Goal: Task Accomplishment & Management: Manage account settings

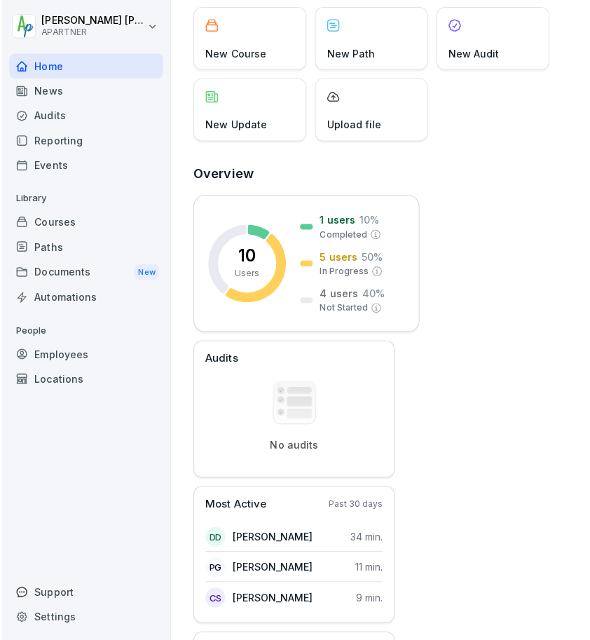
scroll to position [89, 0]
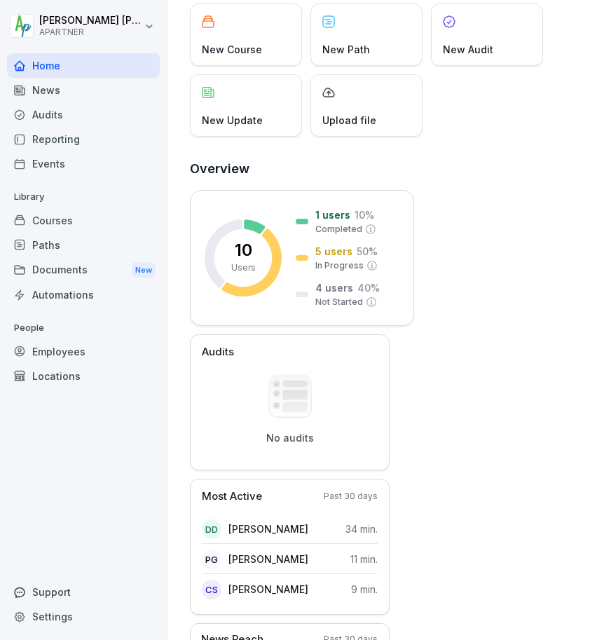
click at [43, 219] on div "Courses" at bounding box center [83, 220] width 153 height 25
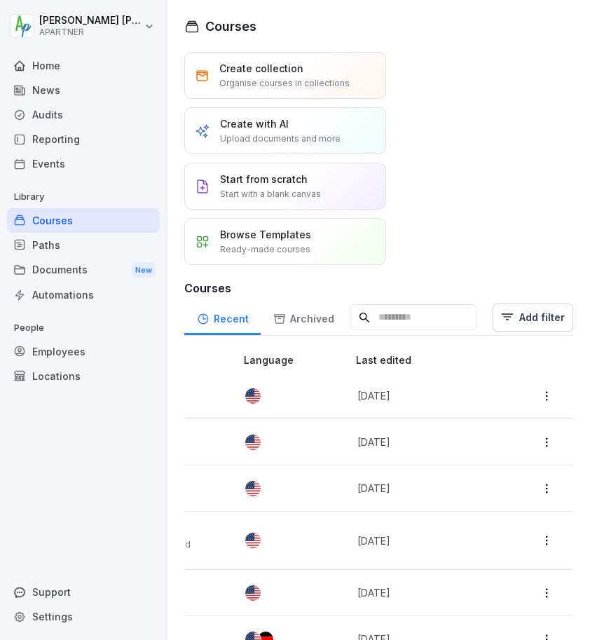
scroll to position [0, 292]
click at [455, 396] on p "[DATE]" at bounding box center [428, 395] width 143 height 15
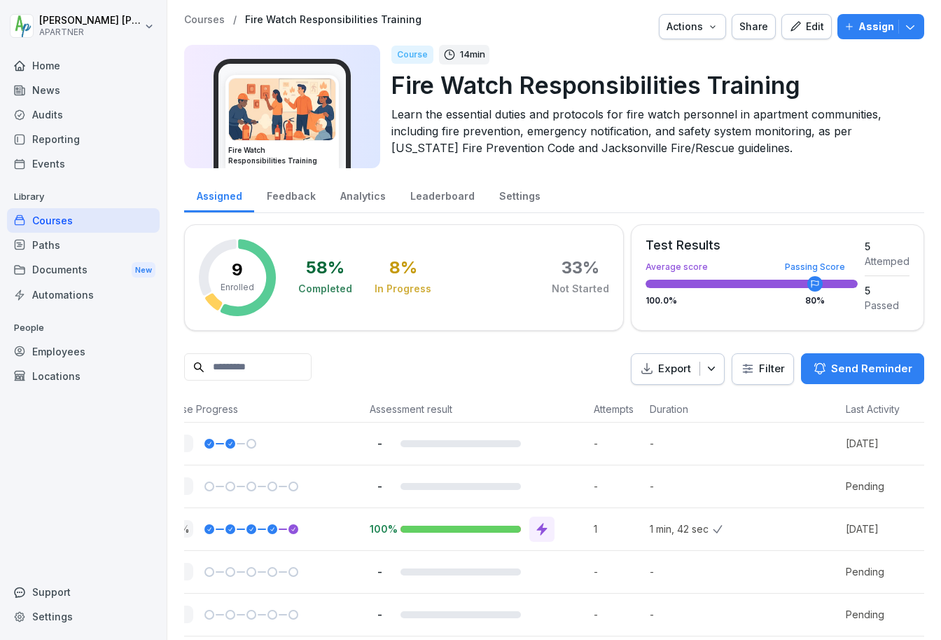
click at [589, 25] on p "Assign" at bounding box center [877, 26] width 36 height 15
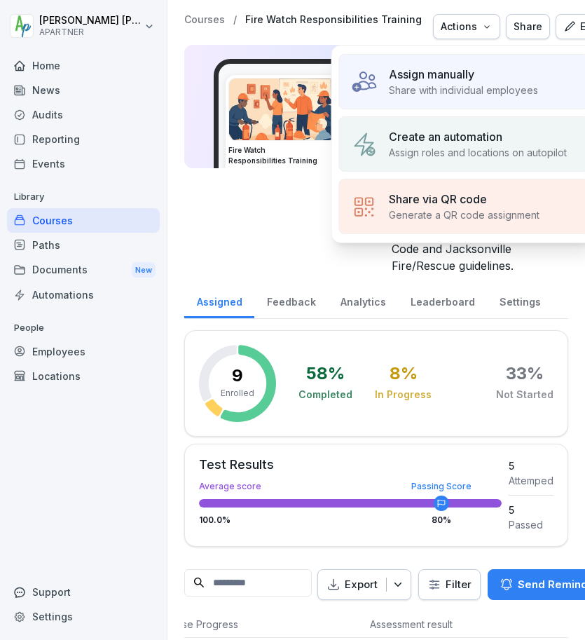
click at [469, 77] on p "Assign manually" at bounding box center [431, 74] width 85 height 17
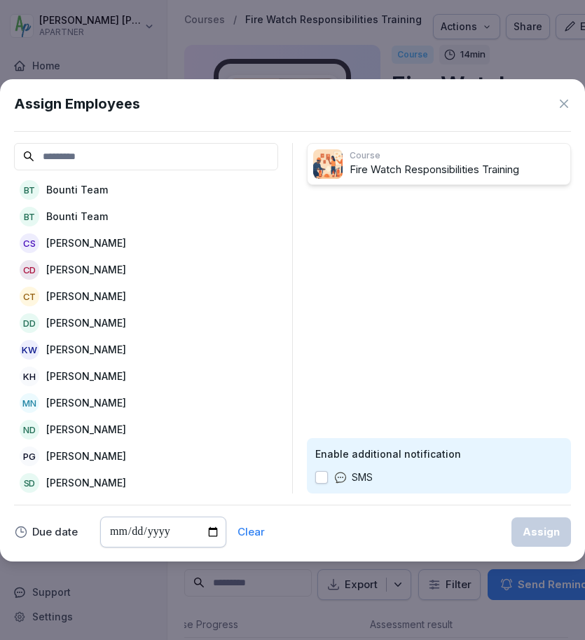
click at [566, 100] on icon at bounding box center [564, 103] width 8 height 8
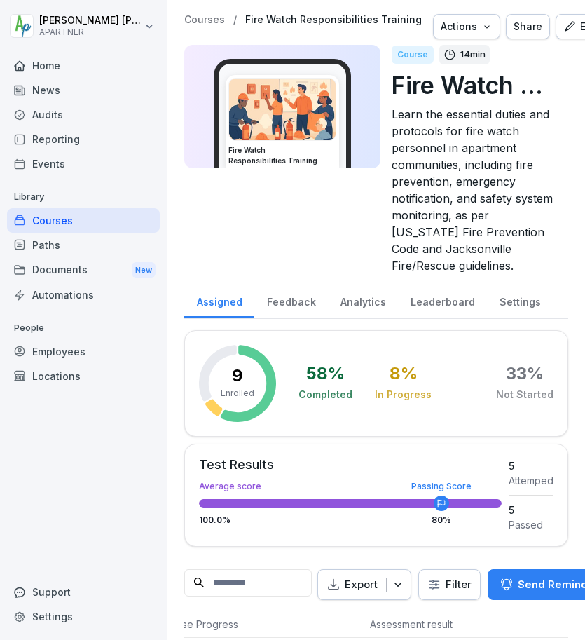
click at [67, 350] on div "Employees" at bounding box center [83, 351] width 153 height 25
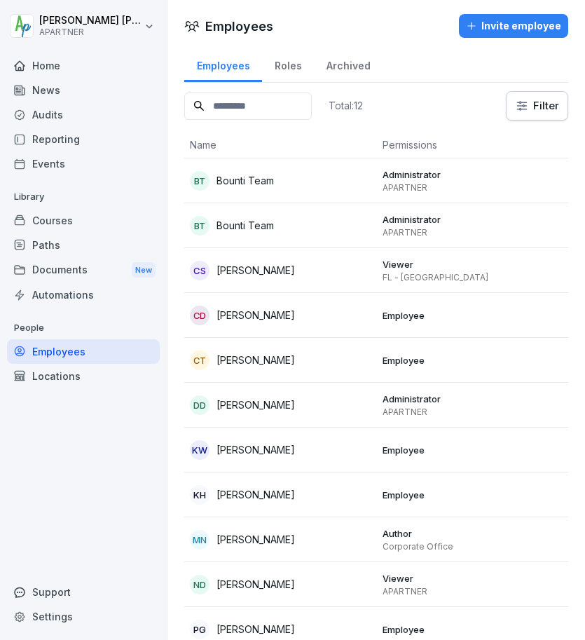
click at [509, 24] on div "Invite employee" at bounding box center [513, 25] width 95 height 15
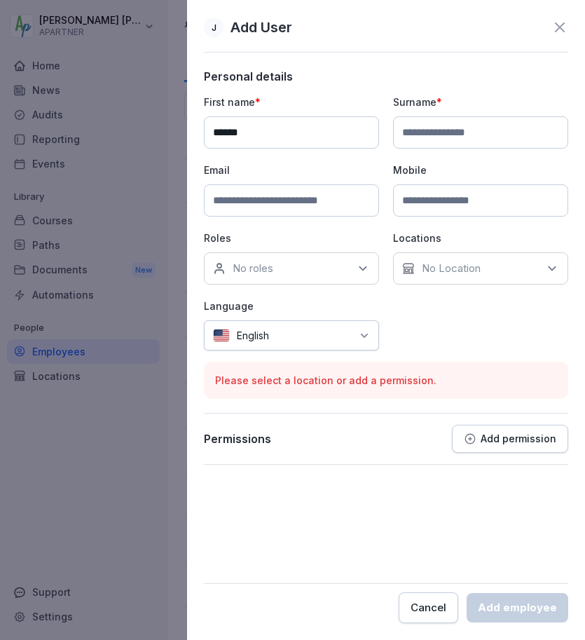
type input "******"
type input "**********"
click at [267, 195] on input at bounding box center [291, 200] width 175 height 32
paste input "**********"
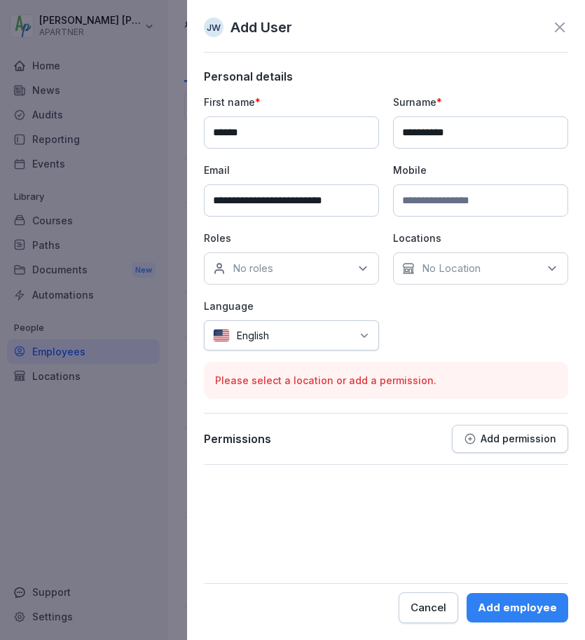
type input "**********"
click at [458, 200] on input at bounding box center [480, 200] width 175 height 32
paste input "**********"
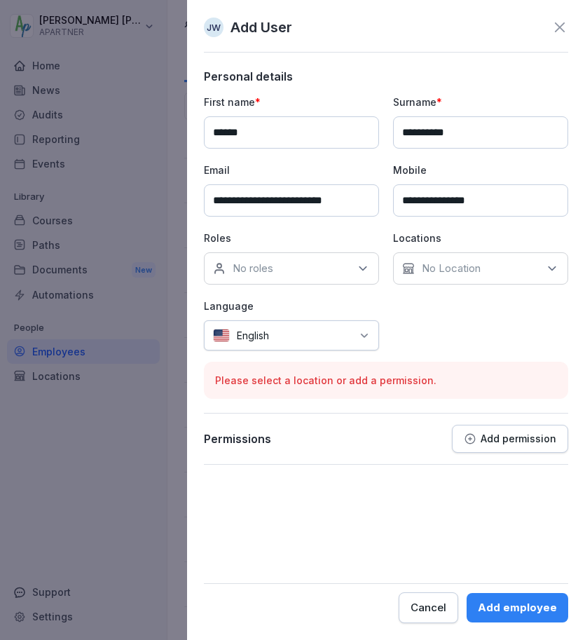
type input "**********"
click at [360, 270] on icon at bounding box center [363, 268] width 14 height 14
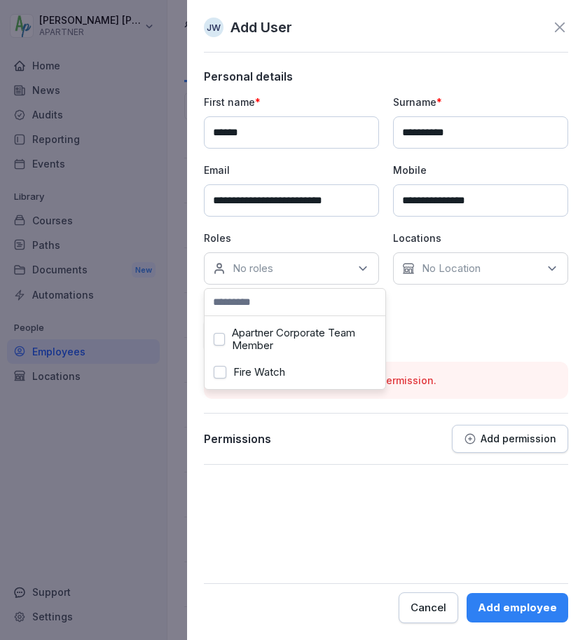
click at [221, 373] on button "Fire Watch" at bounding box center [220, 372] width 13 height 13
click at [504, 265] on div "No Location" at bounding box center [480, 268] width 175 height 32
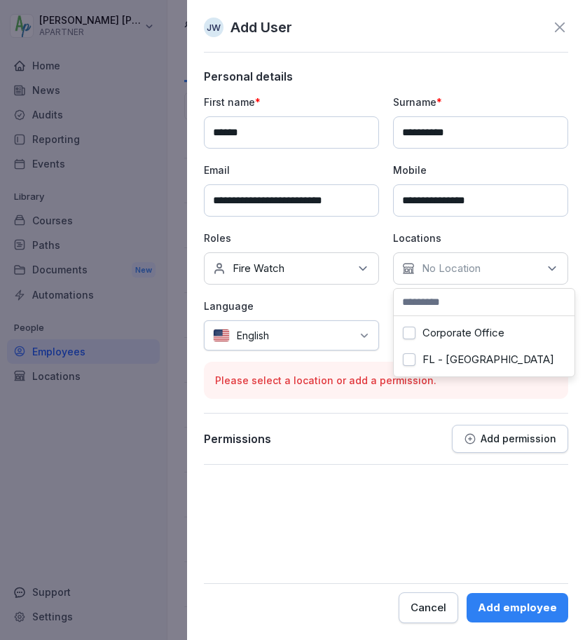
click at [406, 360] on button "FL - Jacksonville" at bounding box center [409, 359] width 13 height 13
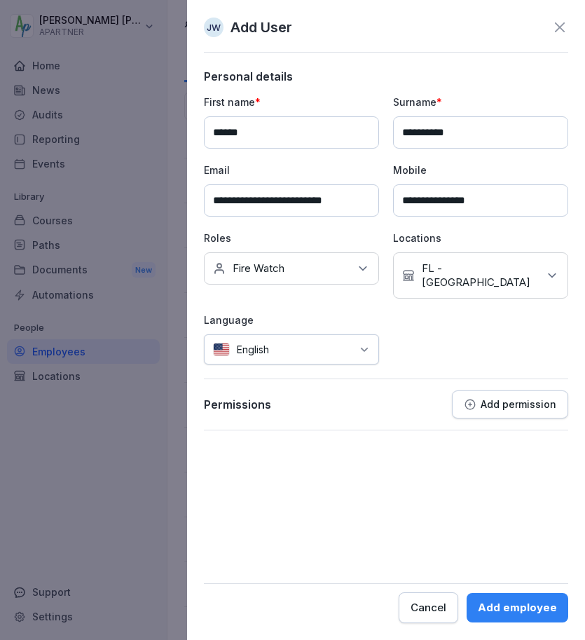
click at [524, 609] on div "Add employee" at bounding box center [517, 607] width 79 height 15
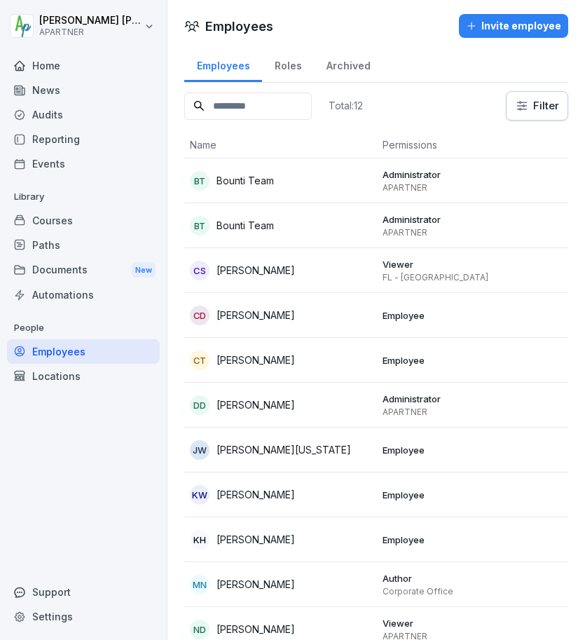
click at [60, 219] on div "Courses" at bounding box center [83, 220] width 153 height 25
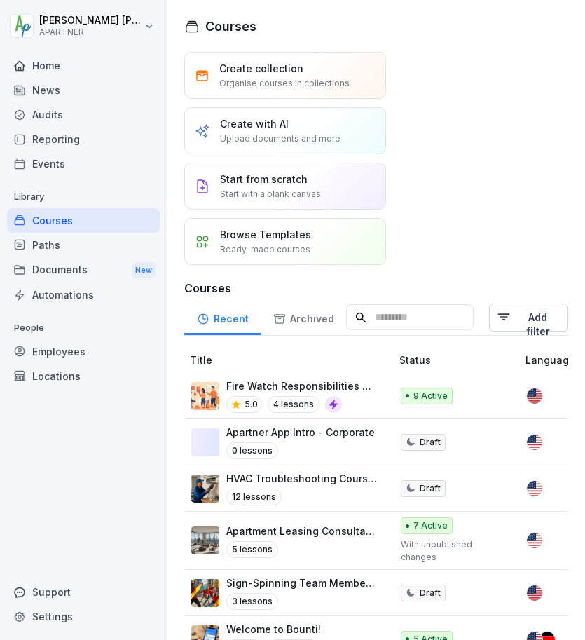
click at [261, 394] on div "Fire Watch Responsibilities Training 5.0 4 lessons" at bounding box center [301, 395] width 151 height 34
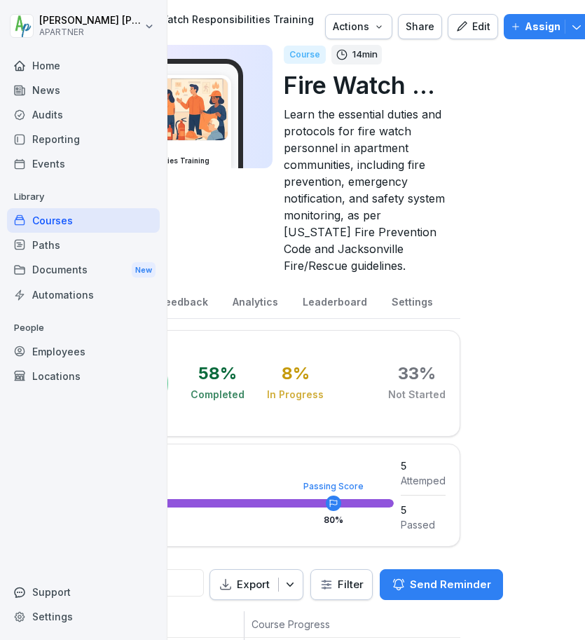
scroll to position [0, 107]
click at [530, 25] on p "Assign" at bounding box center [543, 26] width 36 height 15
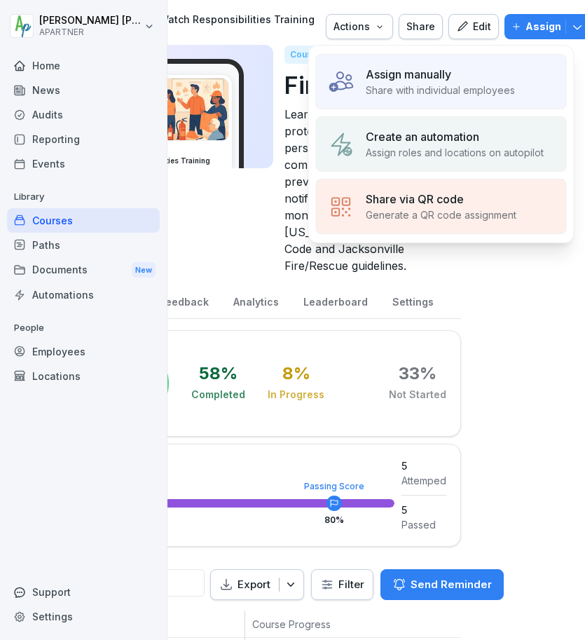
click at [456, 81] on div "Assign manually" at bounding box center [440, 74] width 149 height 17
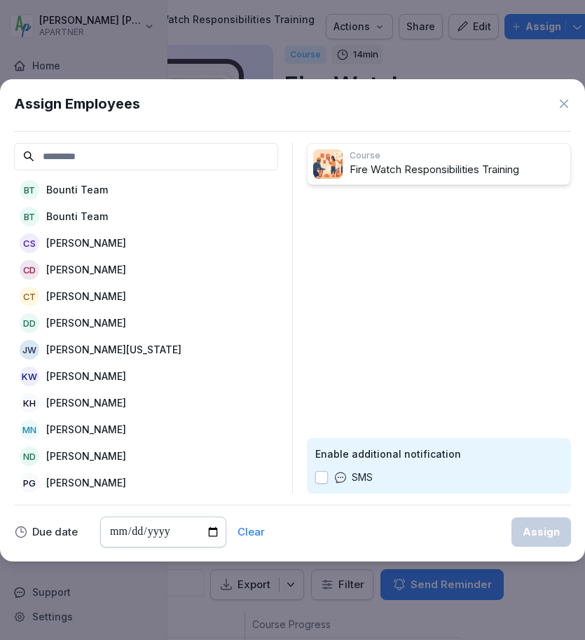
click at [106, 349] on p "[PERSON_NAME][US_STATE]" at bounding box center [113, 349] width 135 height 15
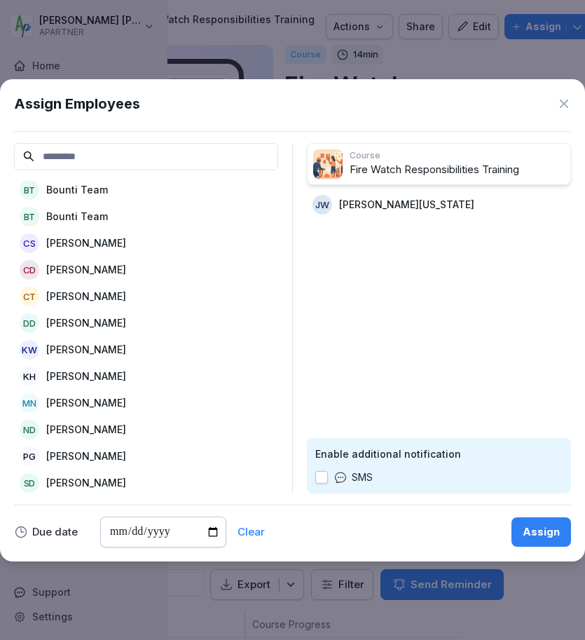
click at [321, 476] on button "button" at bounding box center [321, 477] width 13 height 13
click at [537, 532] on div "Assign" at bounding box center [541, 531] width 37 height 15
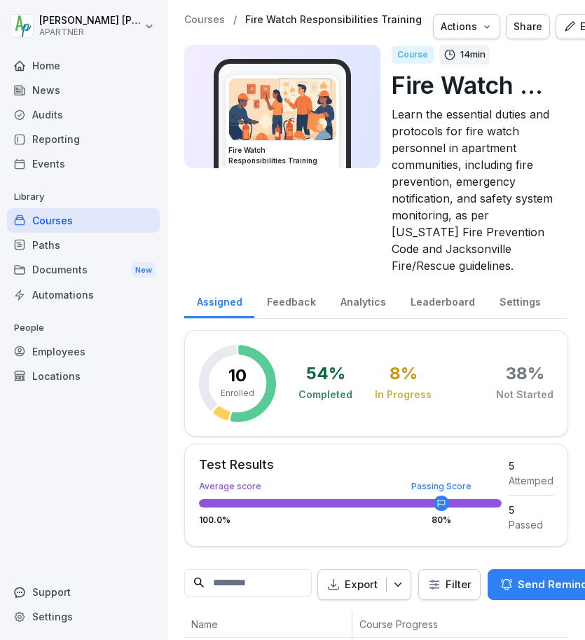
scroll to position [0, 0]
click at [55, 219] on div "Courses" at bounding box center [83, 220] width 153 height 25
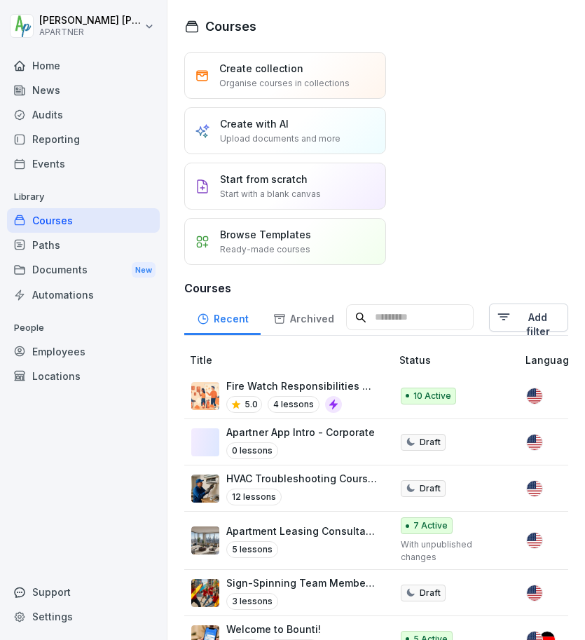
click at [263, 387] on p "Fire Watch Responsibilities Training" at bounding box center [301, 385] width 151 height 15
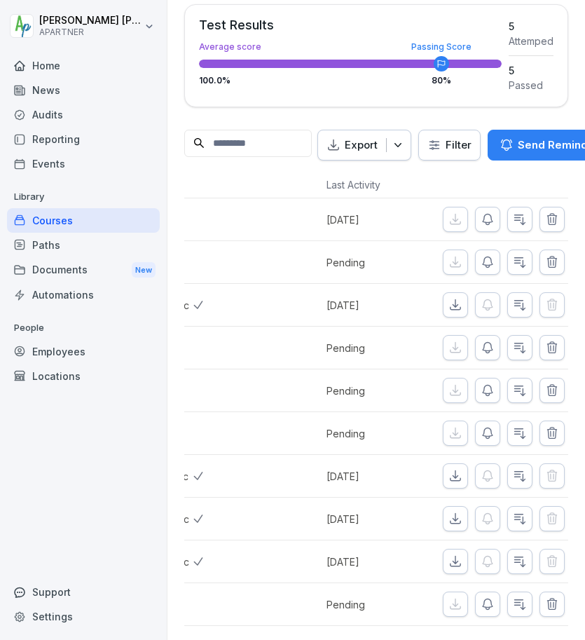
scroll to position [0, 722]
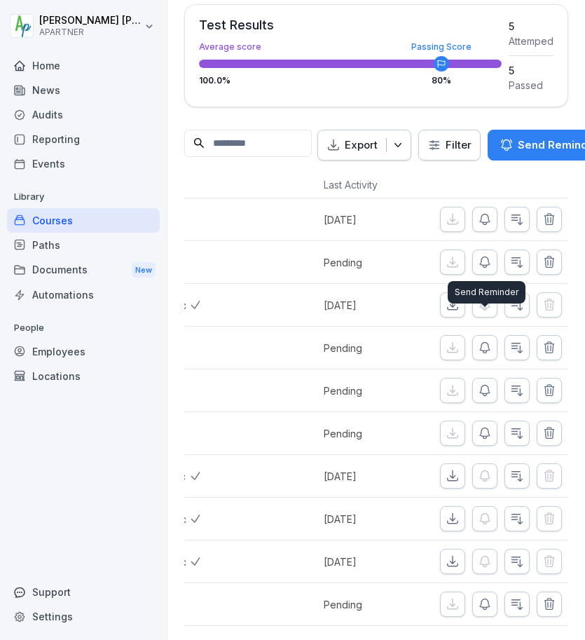
click at [485, 343] on icon "button" at bounding box center [485, 348] width 10 height 11
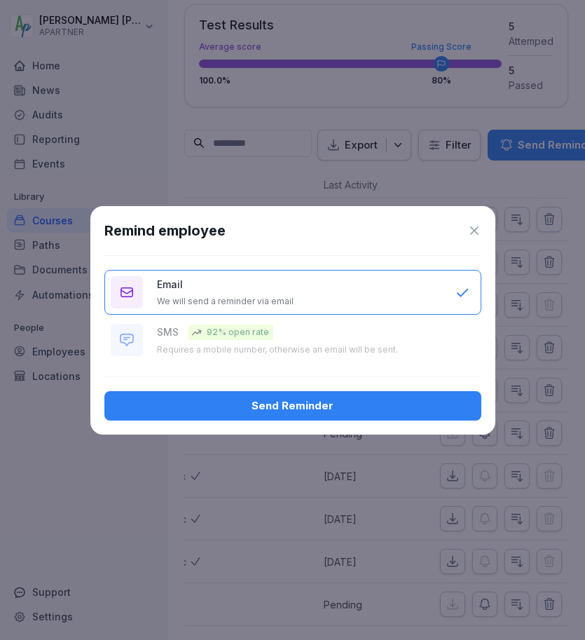
click at [474, 232] on icon at bounding box center [474, 230] width 14 height 14
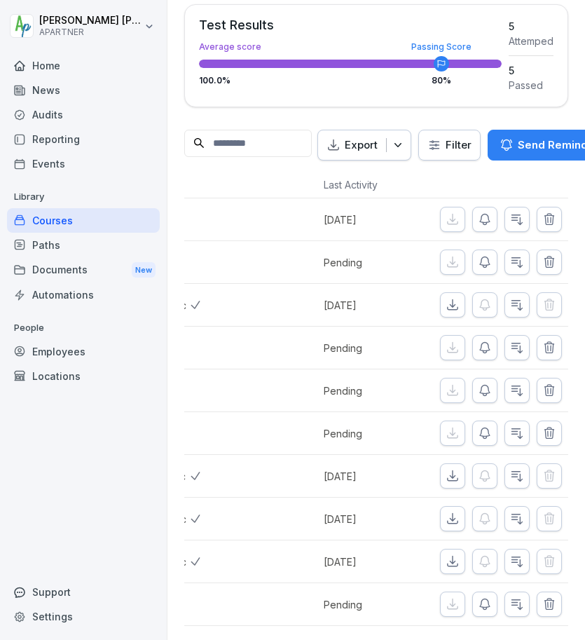
click at [90, 344] on div "Employees" at bounding box center [83, 351] width 153 height 25
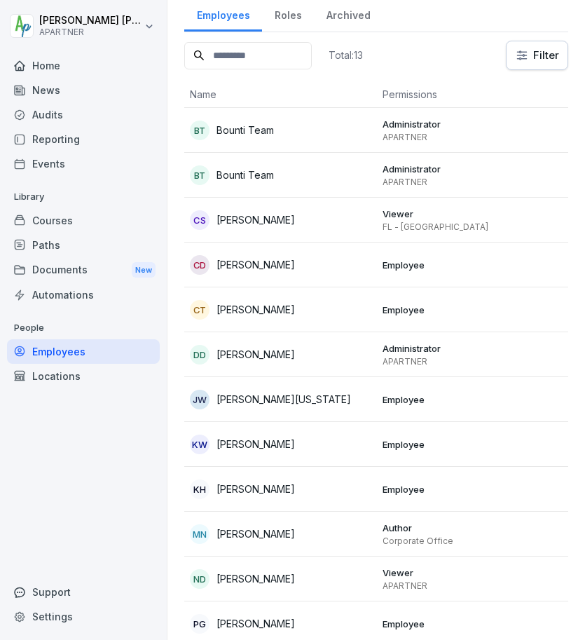
scroll to position [62, 0]
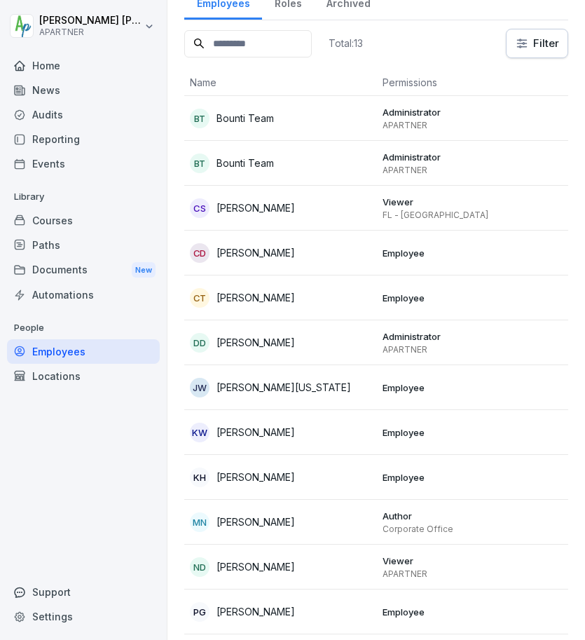
click at [259, 436] on p "[PERSON_NAME]" at bounding box center [255, 432] width 78 height 15
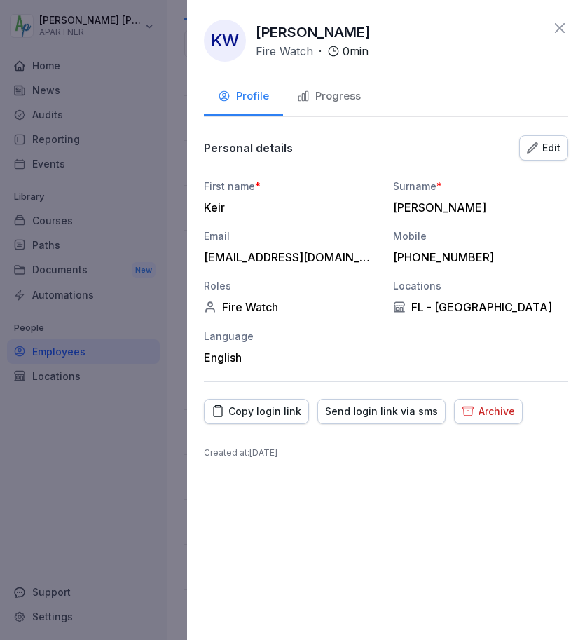
click at [542, 149] on div "Edit" at bounding box center [544, 147] width 34 height 15
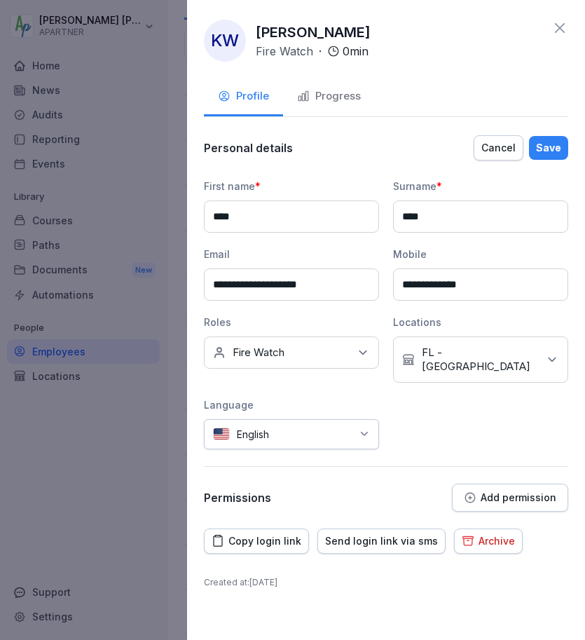
drag, startPoint x: 496, startPoint y: 286, endPoint x: 380, endPoint y: 267, distance: 117.1
paste input
type input "**********"
click at [553, 154] on div "Save" at bounding box center [548, 147] width 25 height 15
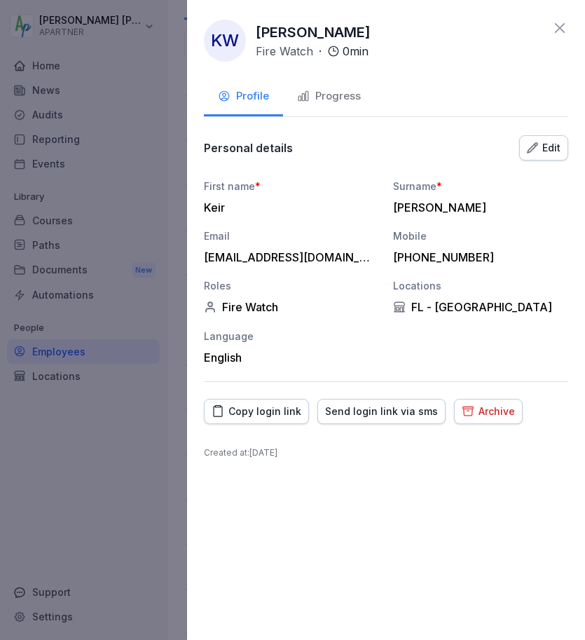
click at [471, 254] on div "+492709858916" at bounding box center [477, 257] width 168 height 14
click at [411, 256] on div "+492709858916" at bounding box center [477, 257] width 168 height 14
click at [552, 146] on div "Edit" at bounding box center [544, 147] width 34 height 15
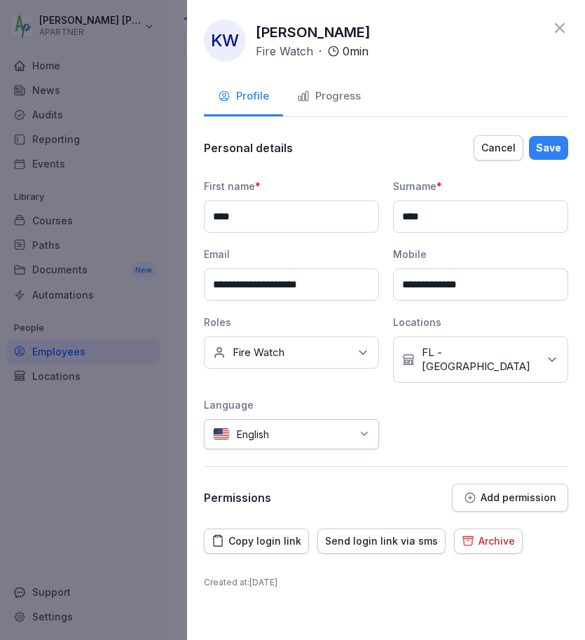
drag, startPoint x: 488, startPoint y: 284, endPoint x: 397, endPoint y: 283, distance: 91.1
paste input
click at [402, 281] on input "**********" at bounding box center [480, 284] width 175 height 32
click at [430, 287] on input "**********" at bounding box center [480, 284] width 175 height 32
click at [448, 282] on input "**********" at bounding box center [480, 284] width 175 height 32
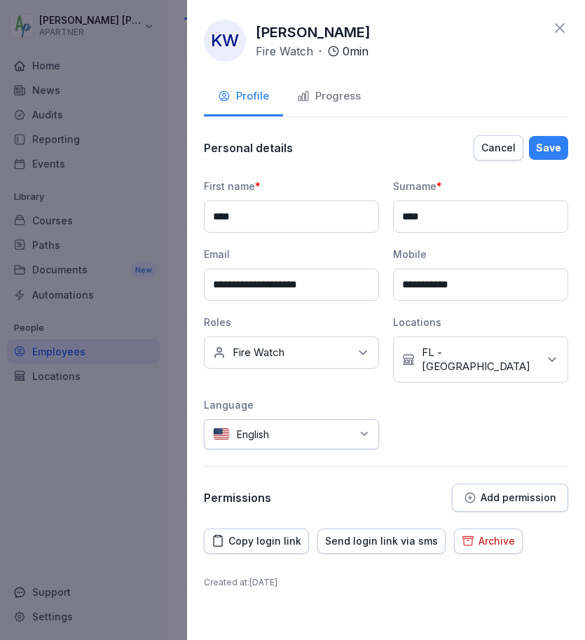
type input "**********"
click at [546, 151] on div "Save" at bounding box center [548, 147] width 25 height 15
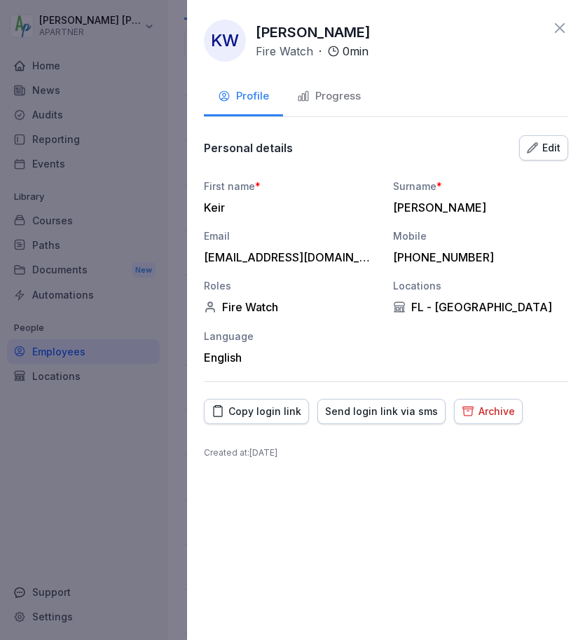
click at [546, 144] on div "Edit" at bounding box center [544, 147] width 34 height 15
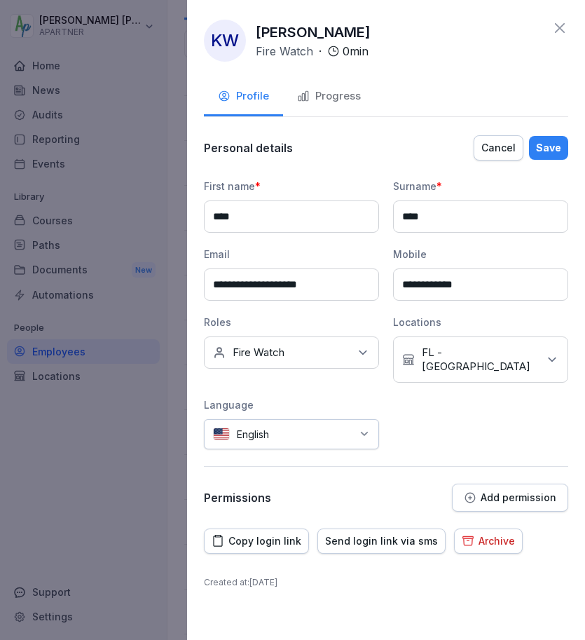
type input "**********"
click at [550, 152] on div "Save" at bounding box center [548, 147] width 25 height 15
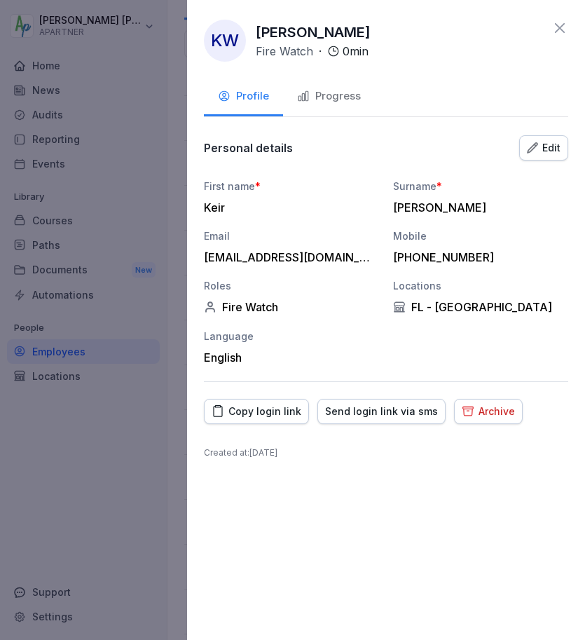
click at [557, 33] on icon at bounding box center [559, 28] width 17 height 17
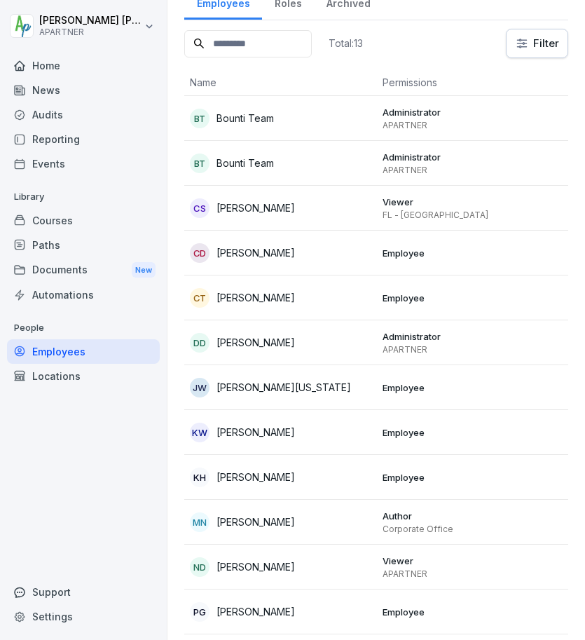
click at [303, 432] on div "KW Keir Wade" at bounding box center [280, 432] width 181 height 20
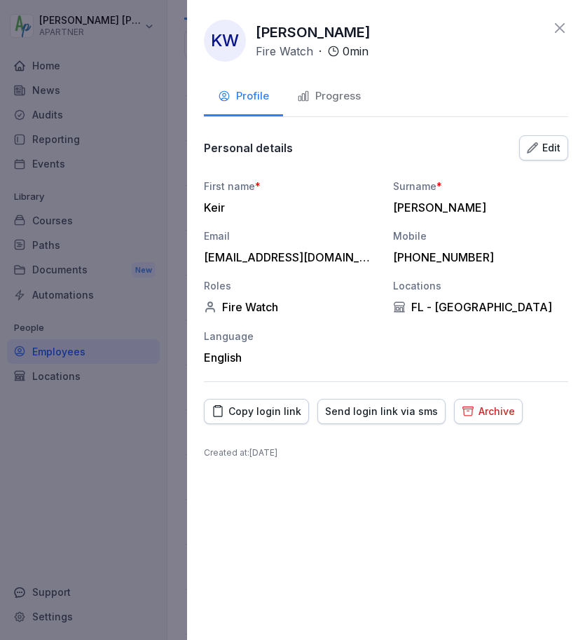
click at [558, 27] on icon at bounding box center [559, 28] width 17 height 17
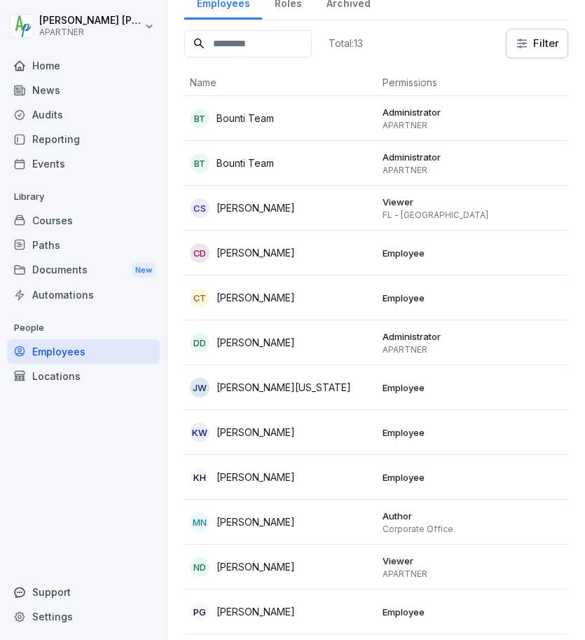
click at [62, 230] on div "Courses" at bounding box center [83, 220] width 153 height 25
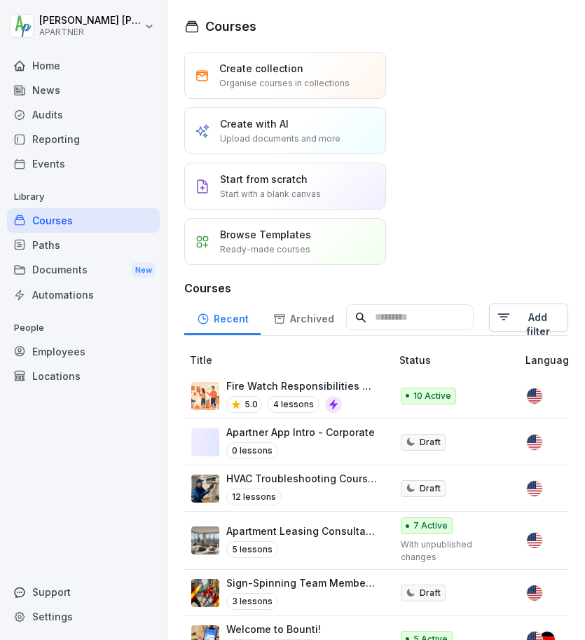
click at [62, 223] on div "Courses" at bounding box center [83, 220] width 153 height 25
click at [276, 376] on td "Fire Watch Responsibilities Training 5.0 4 lessons" at bounding box center [288, 396] width 209 height 46
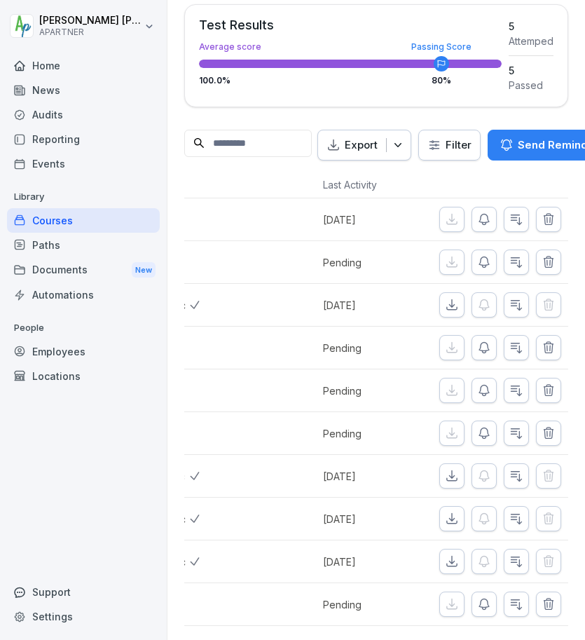
scroll to position [0, 733]
click at [483, 335] on button "button" at bounding box center [483, 347] width 25 height 25
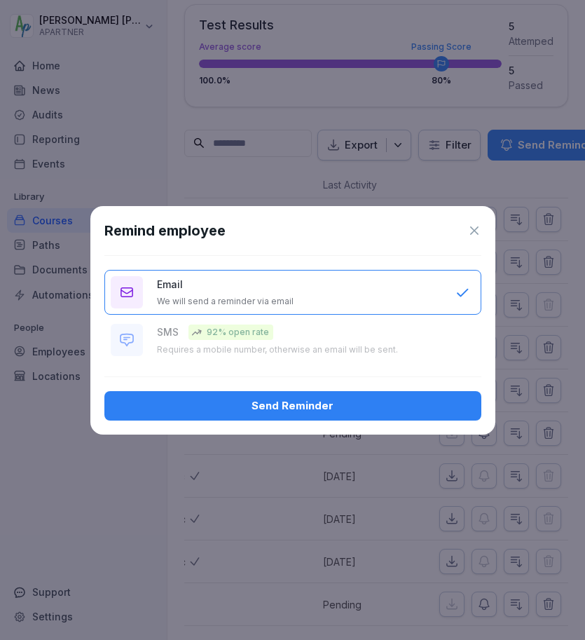
click at [293, 294] on div "Email We will send a reminder via email" at bounding box center [299, 292] width 284 height 30
click at [474, 228] on icon at bounding box center [474, 230] width 14 height 14
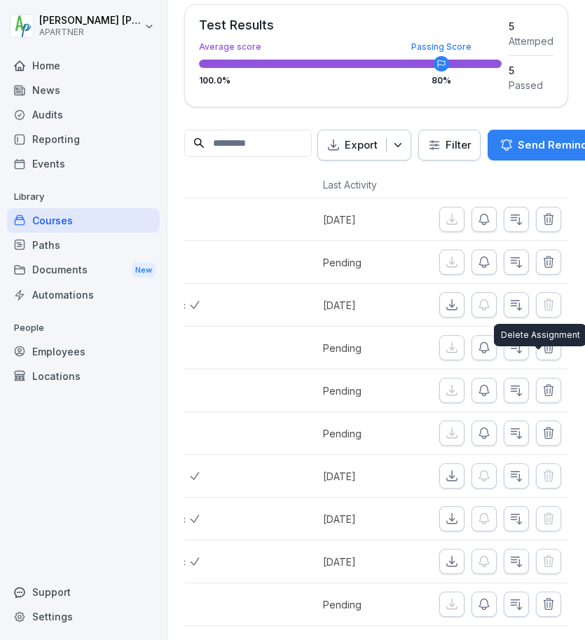
click at [541, 383] on icon "button" at bounding box center [548, 390] width 14 height 14
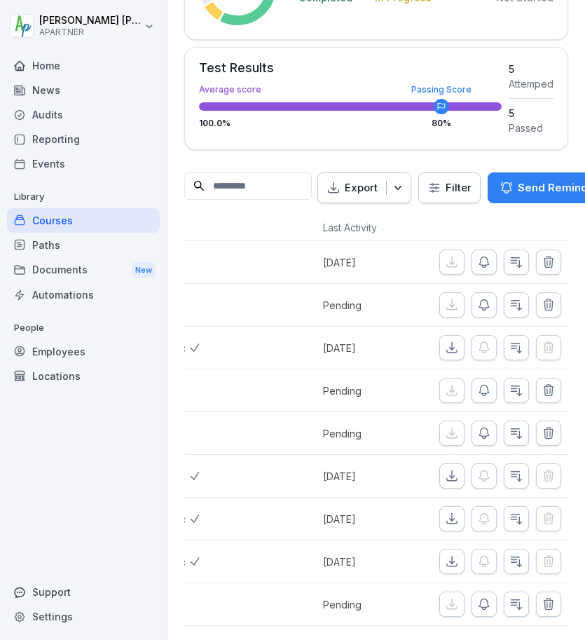
click at [541, 383] on icon "button" at bounding box center [548, 390] width 14 height 14
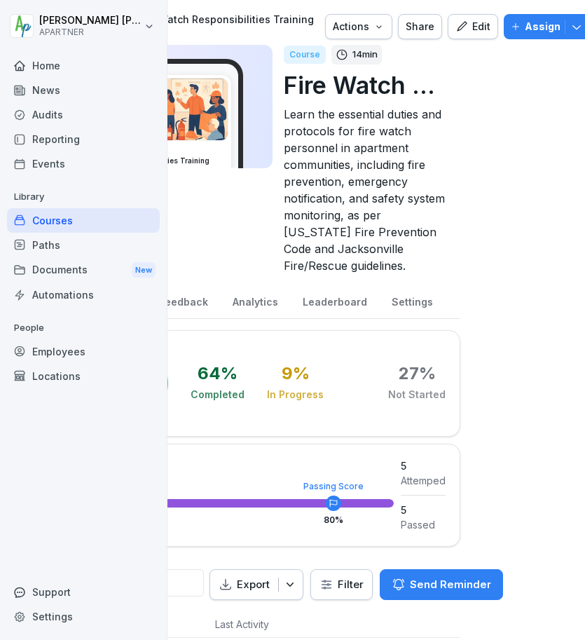
scroll to position [0, 107]
click at [525, 29] on p "Assign" at bounding box center [543, 26] width 36 height 15
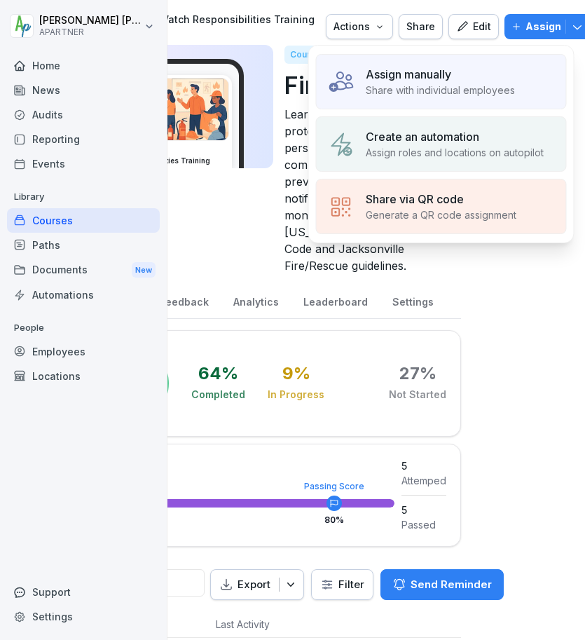
click at [471, 75] on div "Assign manually" at bounding box center [440, 74] width 149 height 17
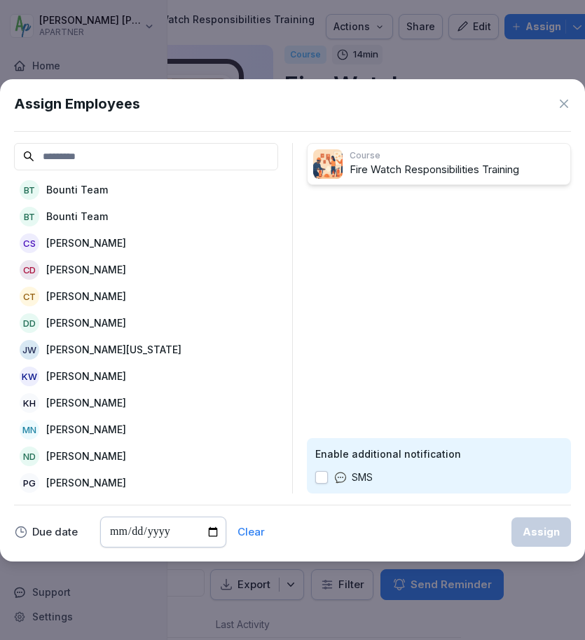
click at [86, 378] on p "[PERSON_NAME]" at bounding box center [86, 375] width 80 height 15
click at [319, 478] on button "button" at bounding box center [321, 477] width 13 height 13
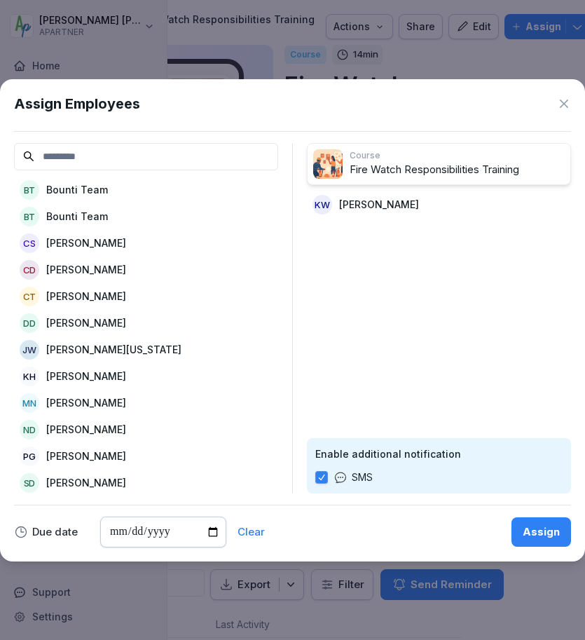
click at [538, 528] on div "Assign" at bounding box center [541, 531] width 37 height 15
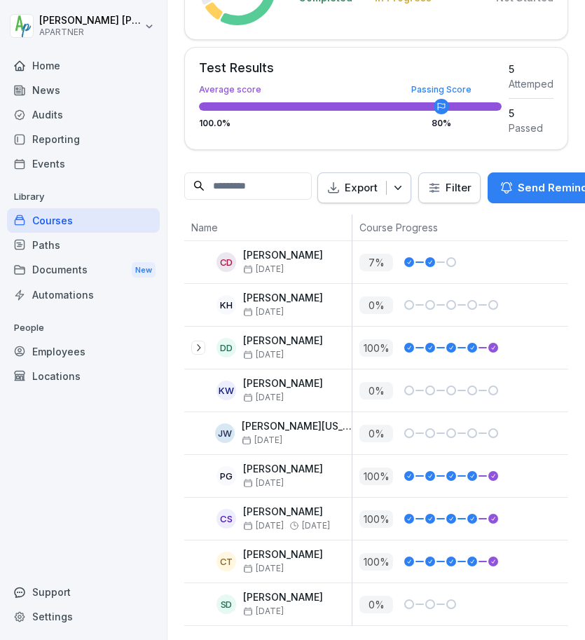
scroll to position [417, 0]
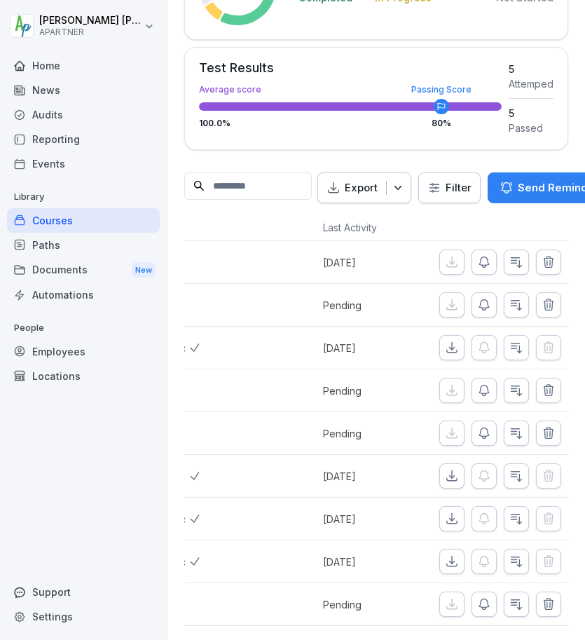
scroll to position [0, 733]
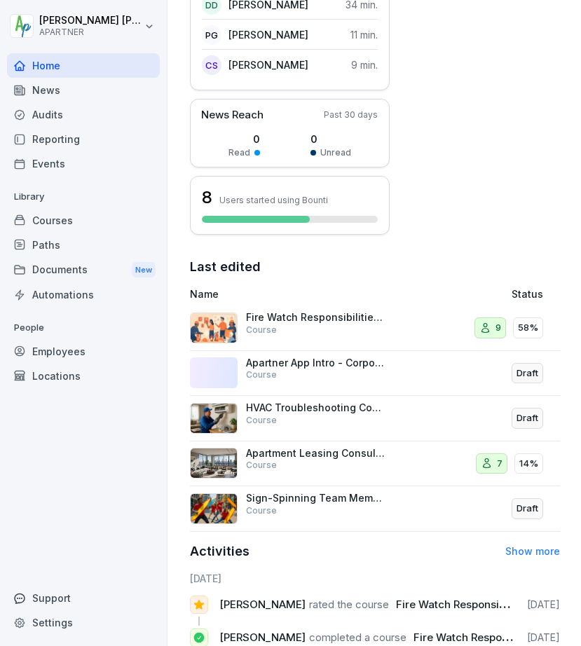
scroll to position [614, 0]
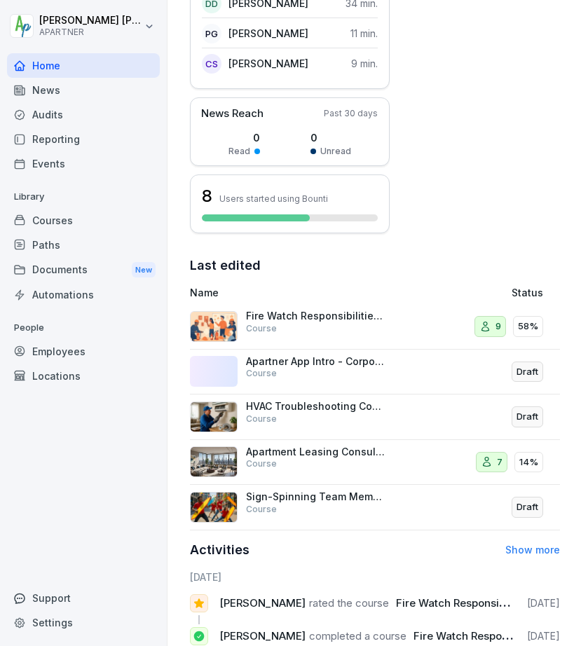
click at [269, 317] on p "Fire Watch Responsibilities Training" at bounding box center [316, 316] width 140 height 13
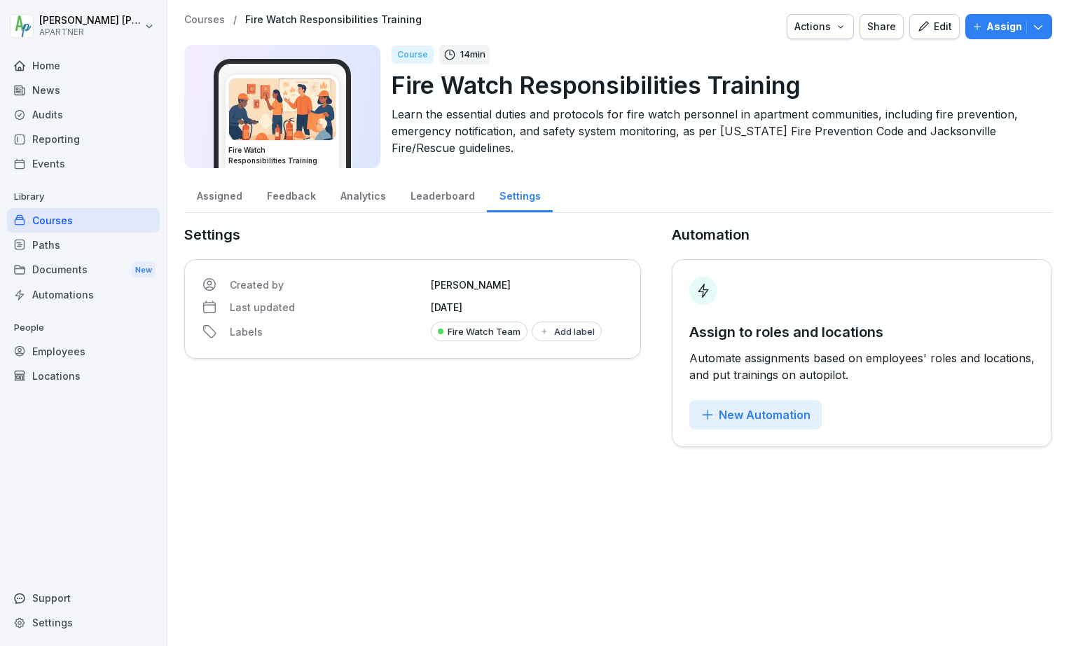
click at [580, 22] on p "Assign" at bounding box center [1004, 26] width 36 height 15
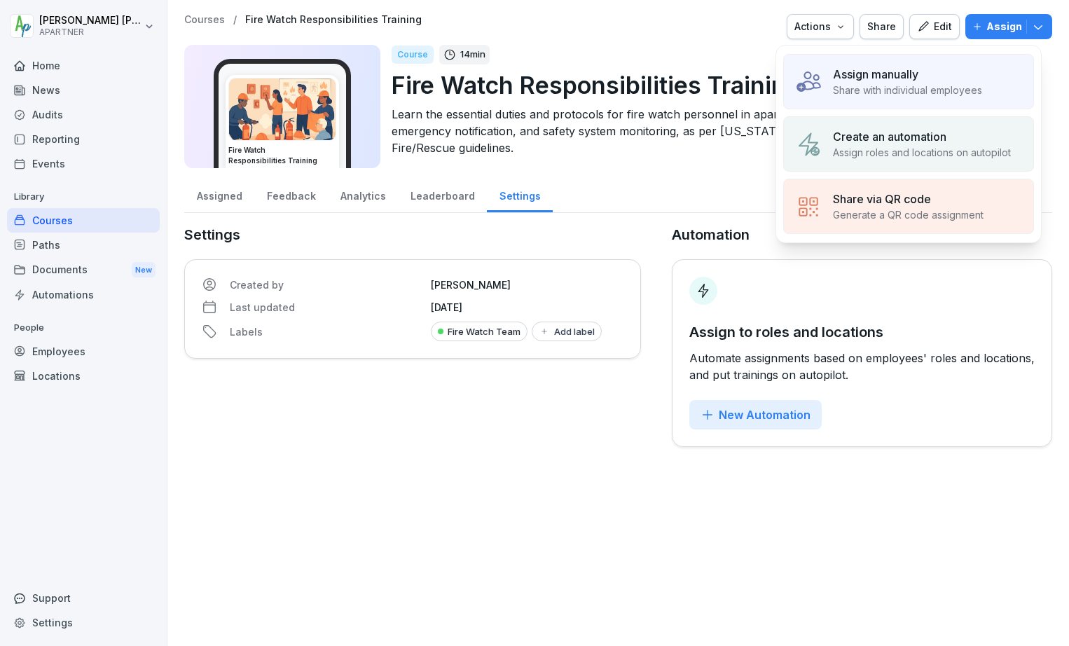
click at [580, 34] on div at bounding box center [604, 26] width 354 height 25
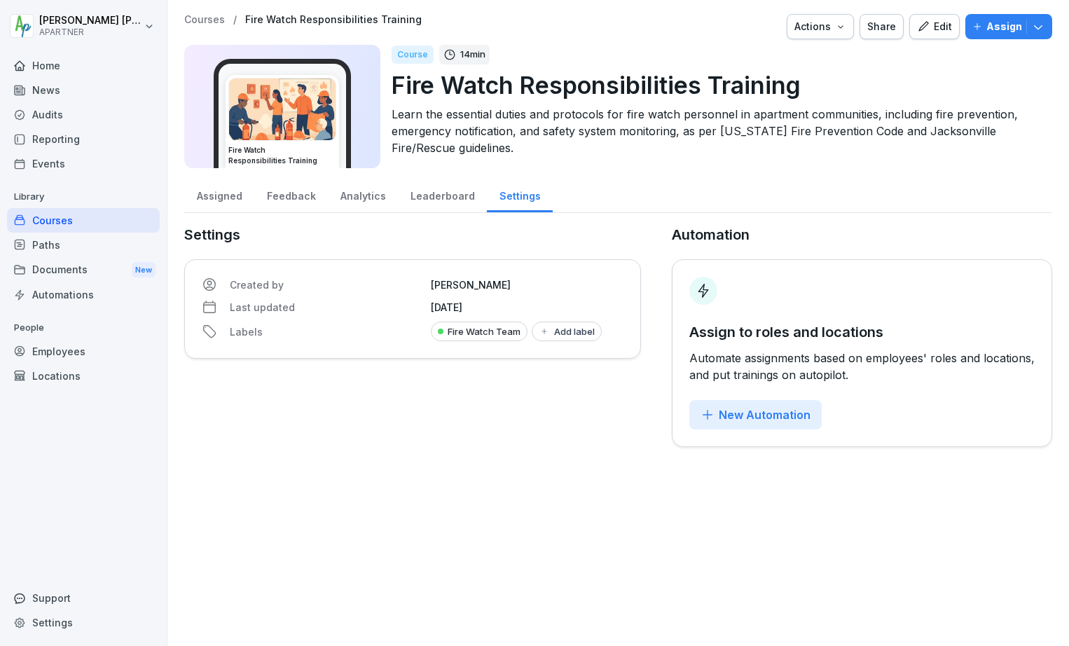
click at [580, 27] on icon "button" at bounding box center [840, 26] width 11 height 11
click at [580, 37] on html "[PERSON_NAME] APARTNER Home News Audits Reporting Events Library Courses Paths …" at bounding box center [534, 323] width 1069 height 646
click at [62, 222] on div "Courses" at bounding box center [83, 220] width 153 height 25
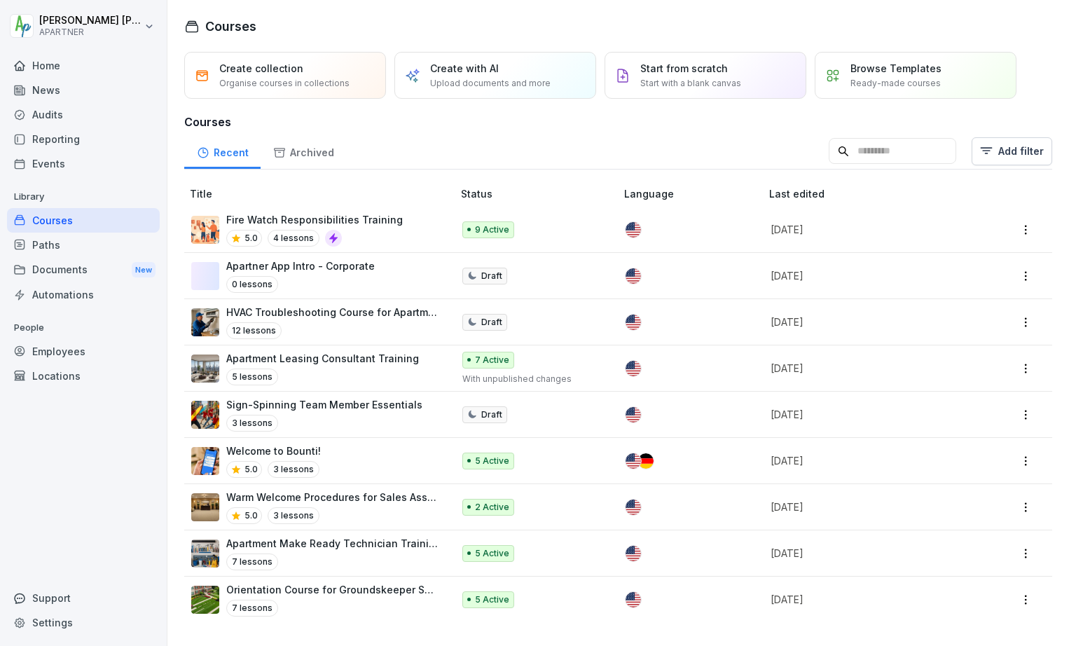
click at [270, 216] on p "Fire Watch Responsibilities Training" at bounding box center [314, 219] width 177 height 15
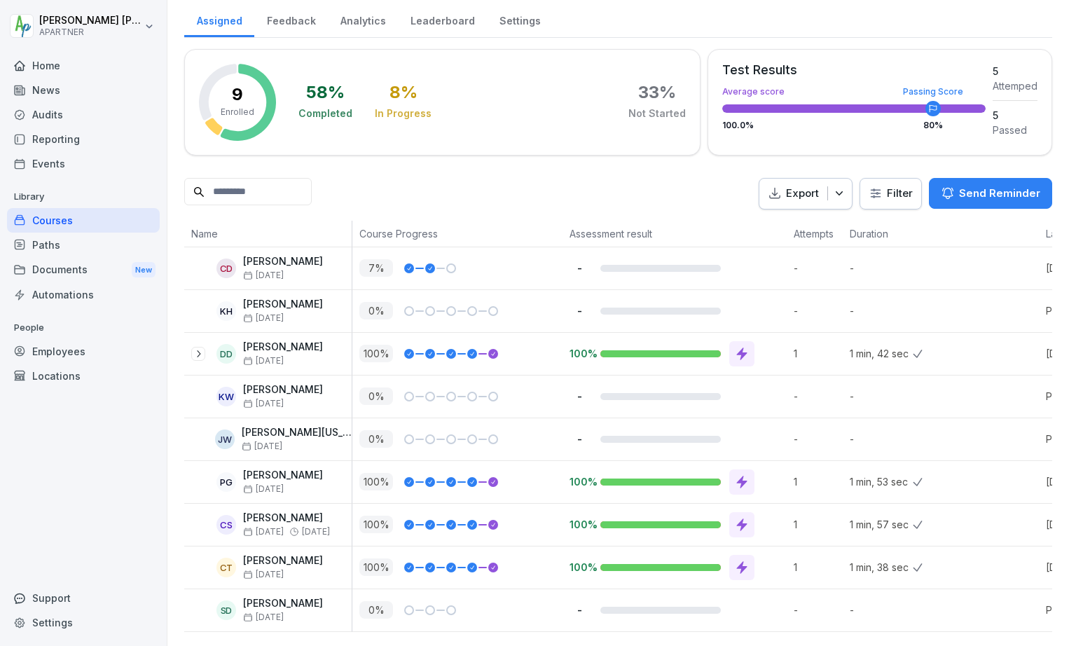
scroll to position [195, 0]
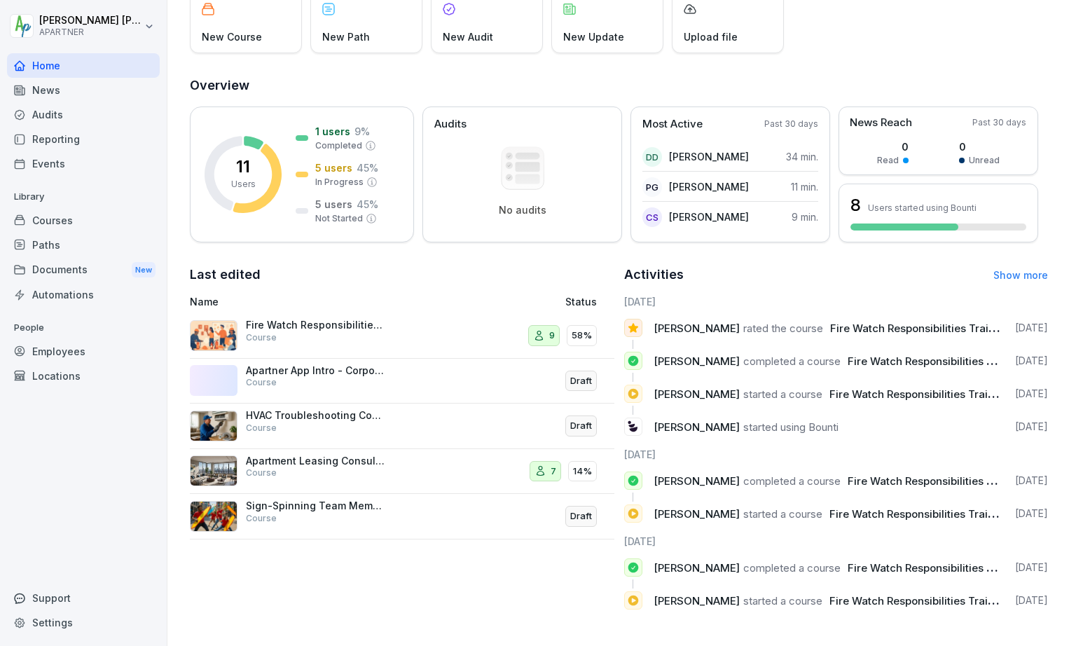
scroll to position [219, 0]
click at [627, 334] on icon at bounding box center [633, 328] width 13 height 13
click at [1009, 281] on link "Show more" at bounding box center [1020, 275] width 55 height 12
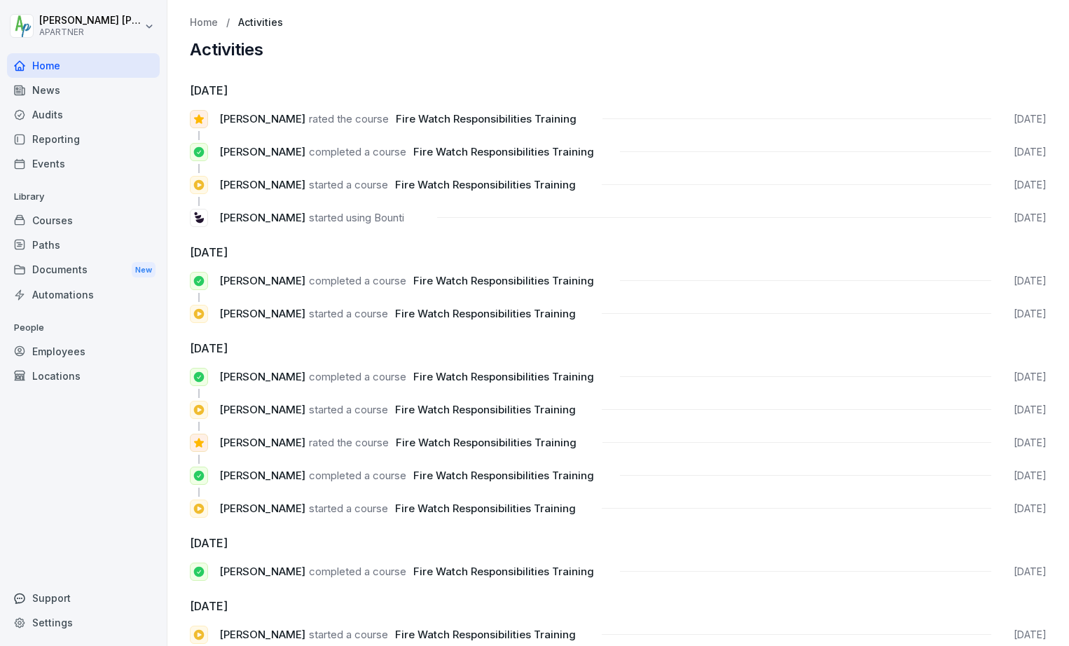
click at [64, 222] on div "Courses" at bounding box center [83, 220] width 153 height 25
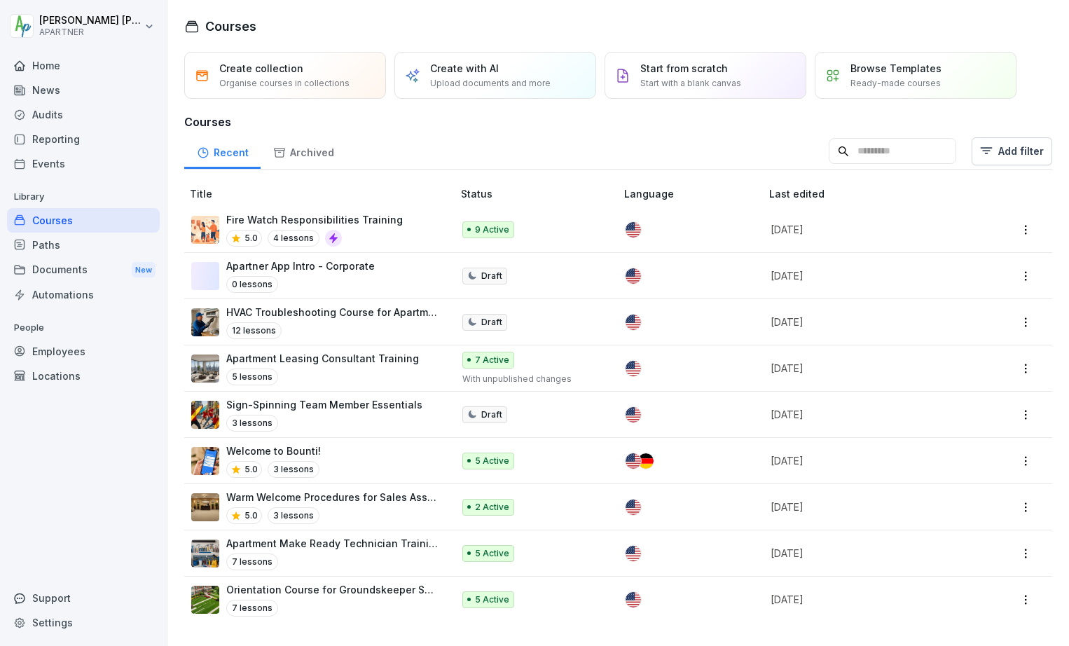
click at [318, 221] on p "Fire Watch Responsibilities Training" at bounding box center [314, 219] width 177 height 15
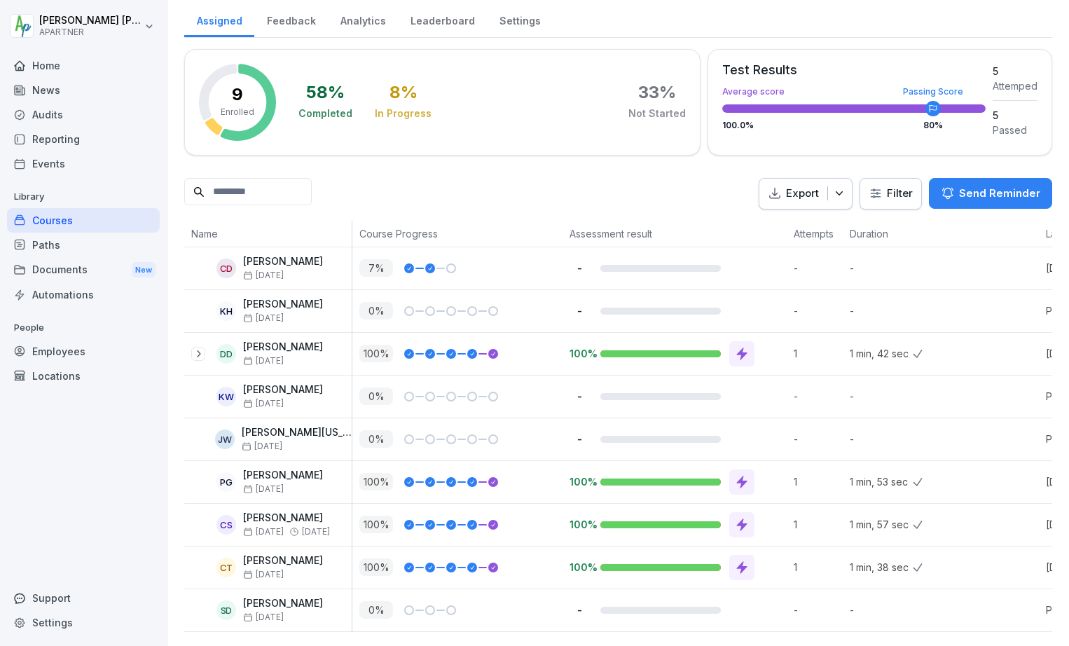
scroll to position [195, 0]
click at [197, 348] on icon at bounding box center [198, 353] width 11 height 11
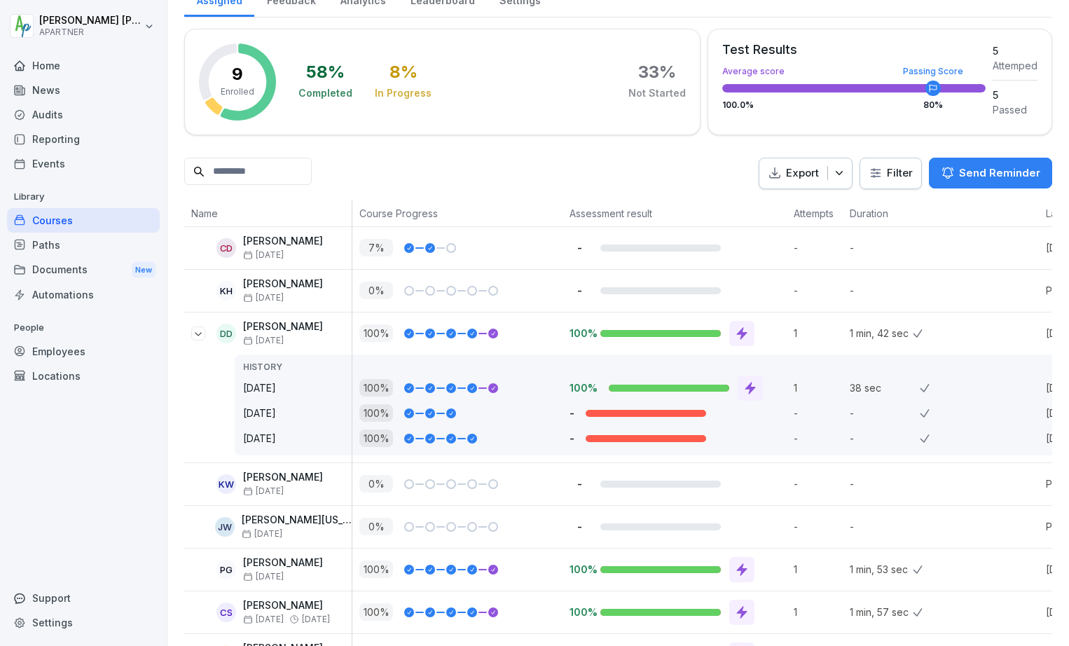
click at [197, 332] on icon at bounding box center [198, 333] width 11 height 11
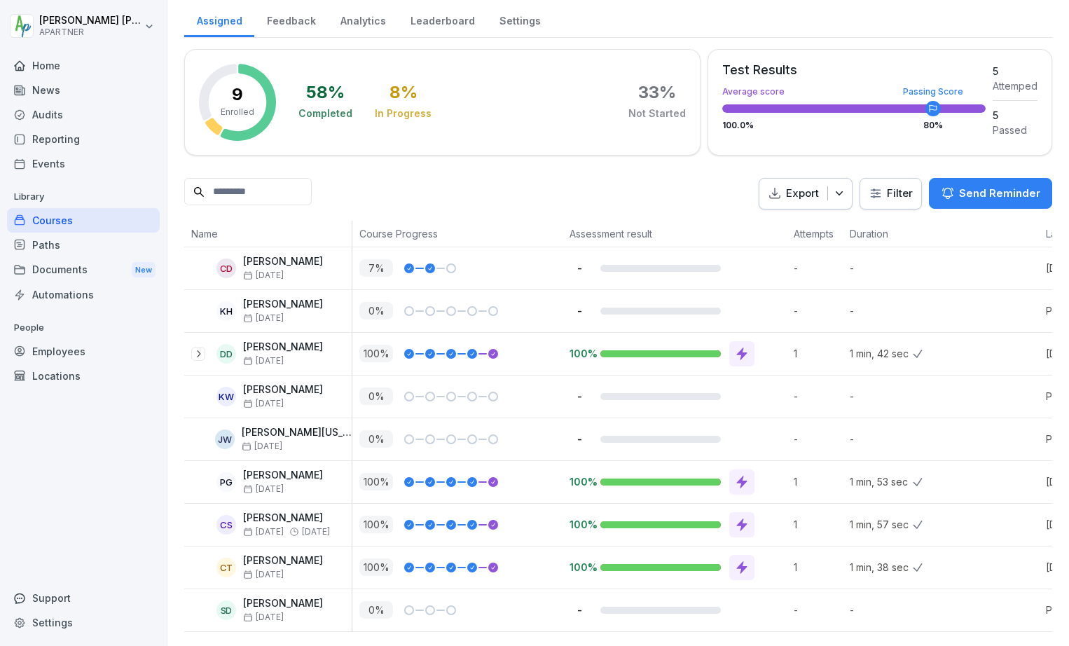
click at [62, 349] on div "Employees" at bounding box center [83, 351] width 153 height 25
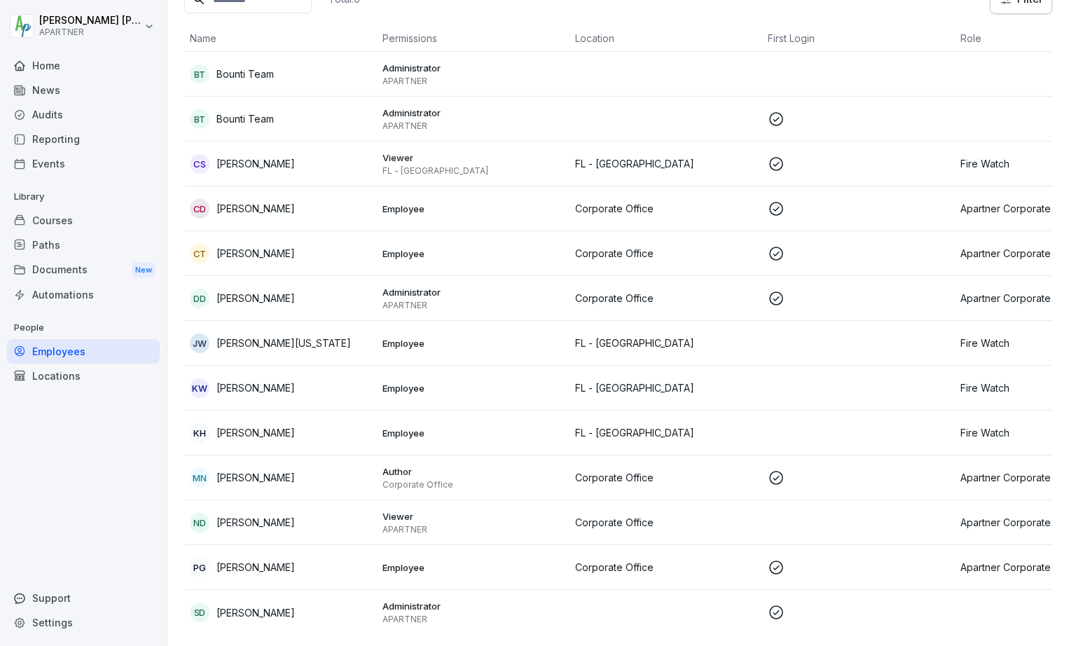
scroll to position [14, 0]
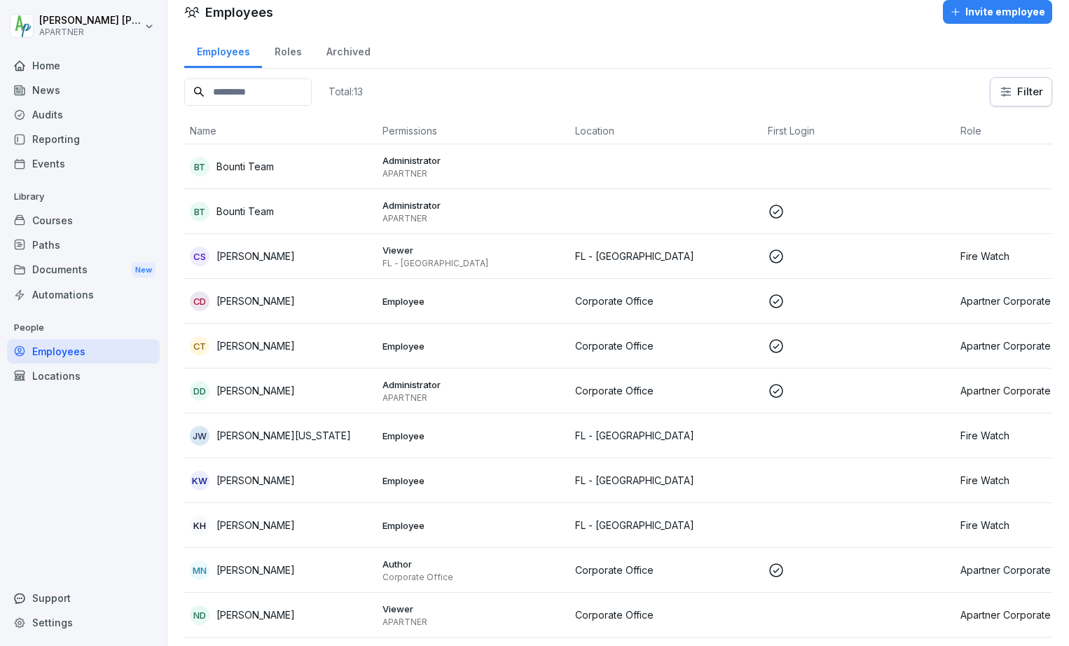
click at [392, 432] on p "Employee" at bounding box center [472, 435] width 181 height 13
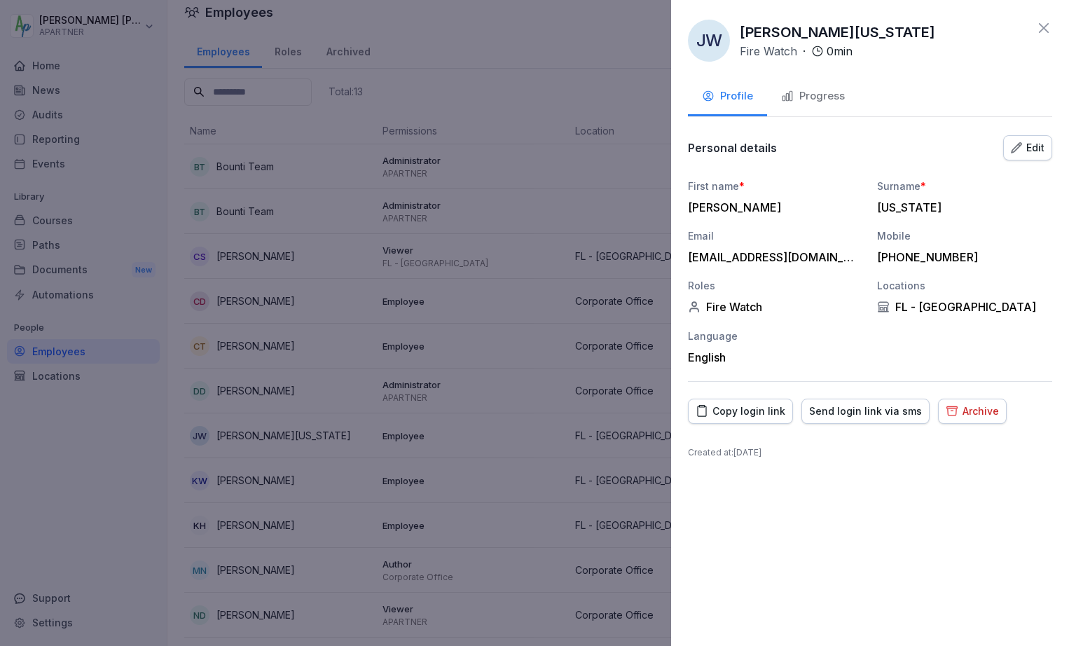
click at [813, 97] on div "Progress" at bounding box center [813, 96] width 64 height 16
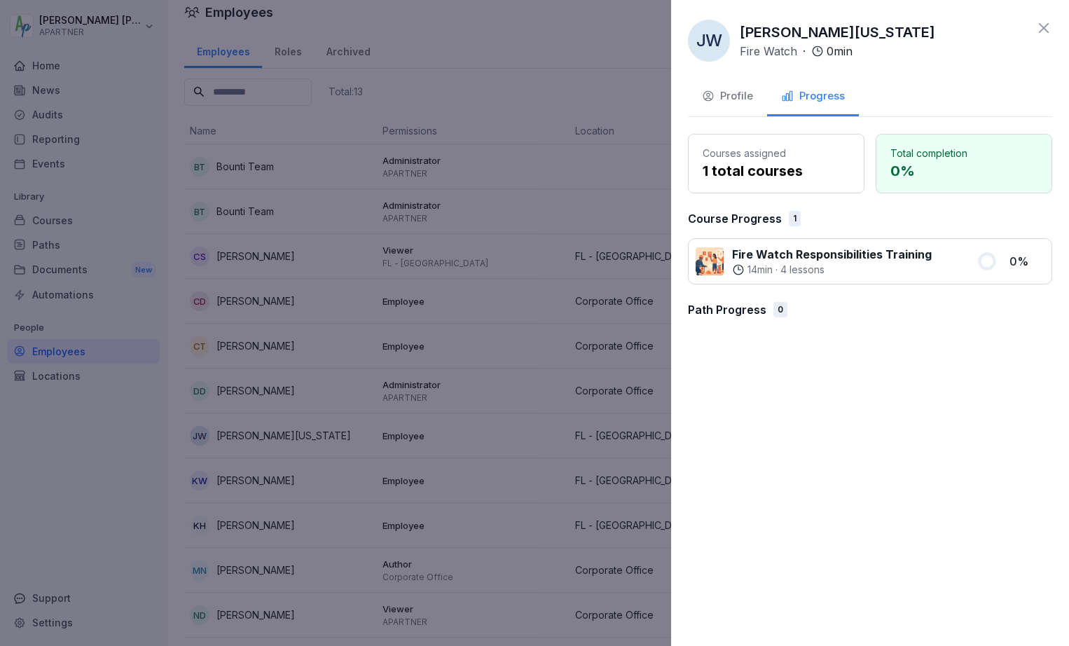
click at [1043, 31] on icon at bounding box center [1043, 28] width 17 height 17
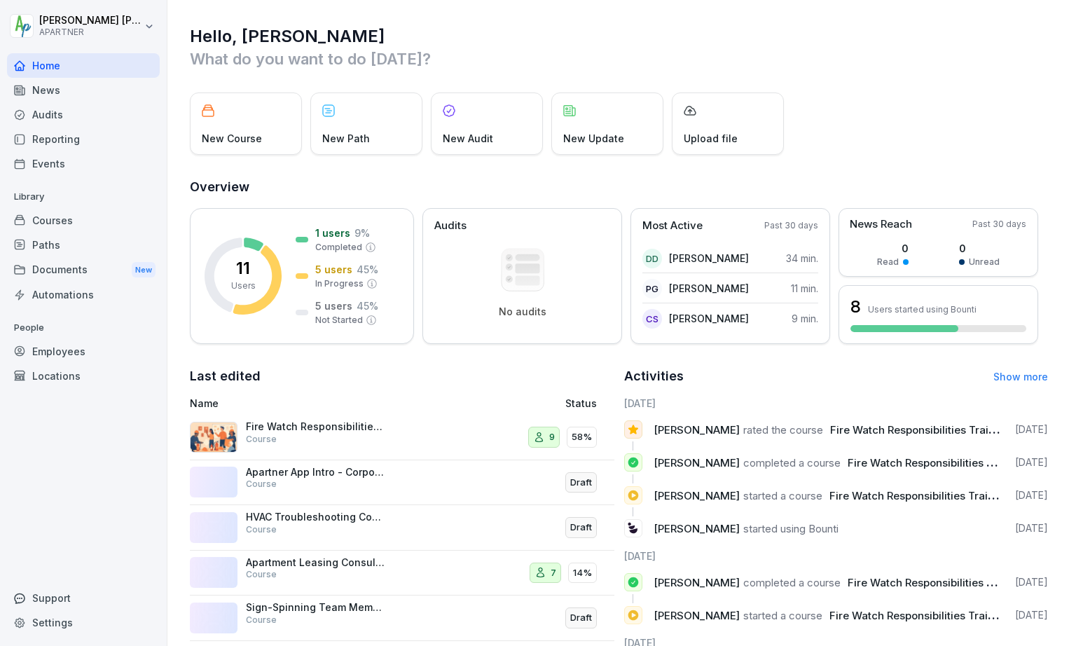
click at [58, 219] on div "Courses" at bounding box center [83, 220] width 153 height 25
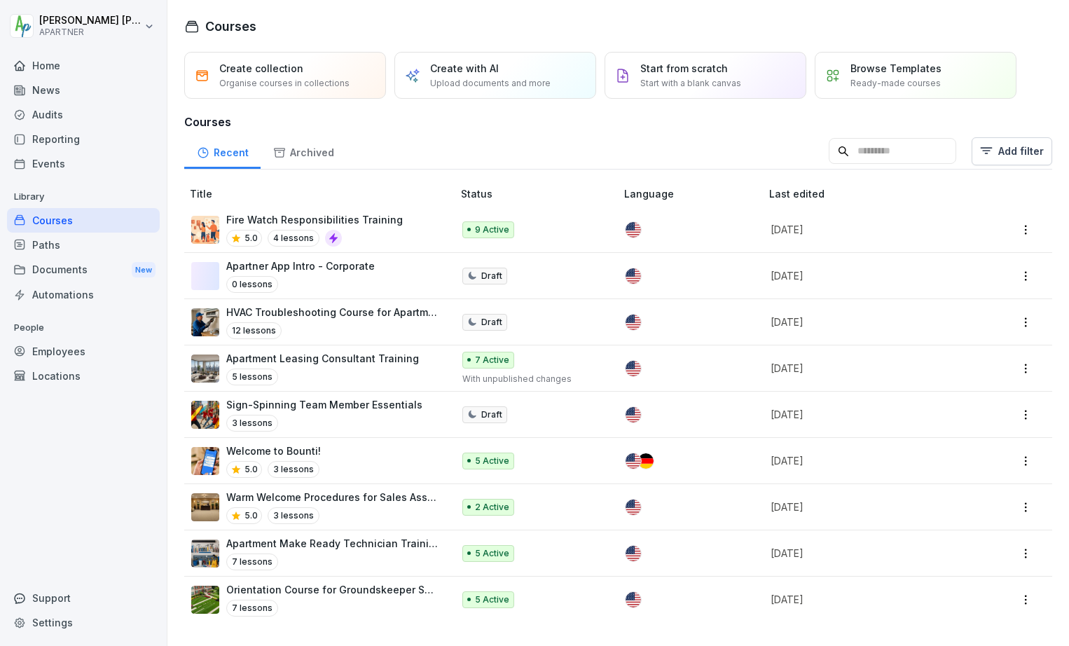
click at [301, 235] on p "4 lessons" at bounding box center [294, 238] width 52 height 17
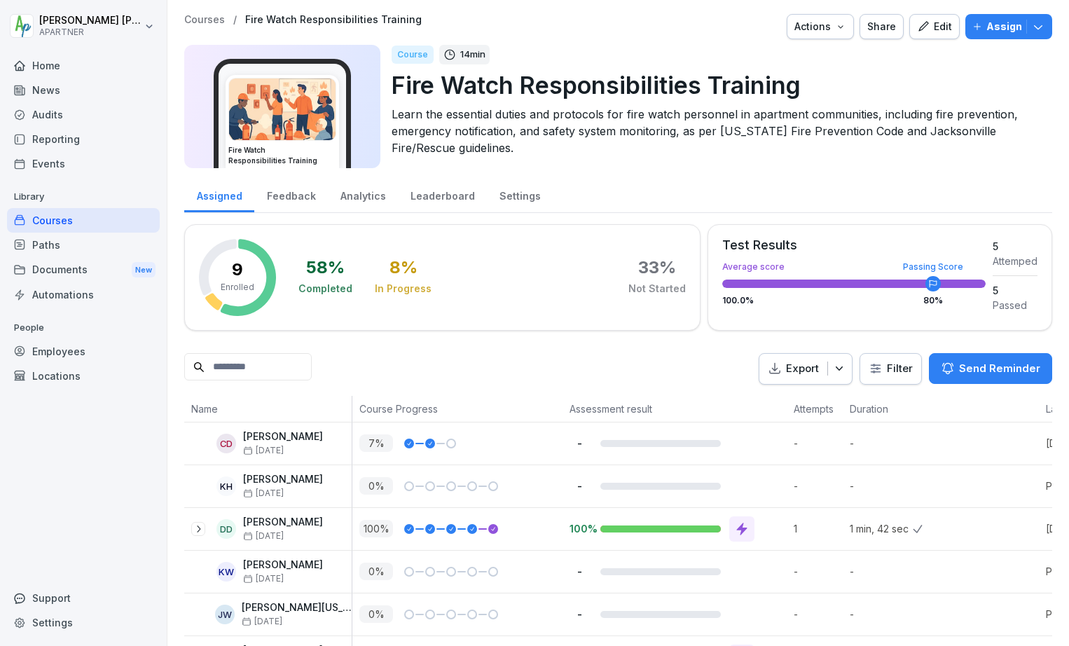
click at [55, 350] on div "Employees" at bounding box center [83, 351] width 153 height 25
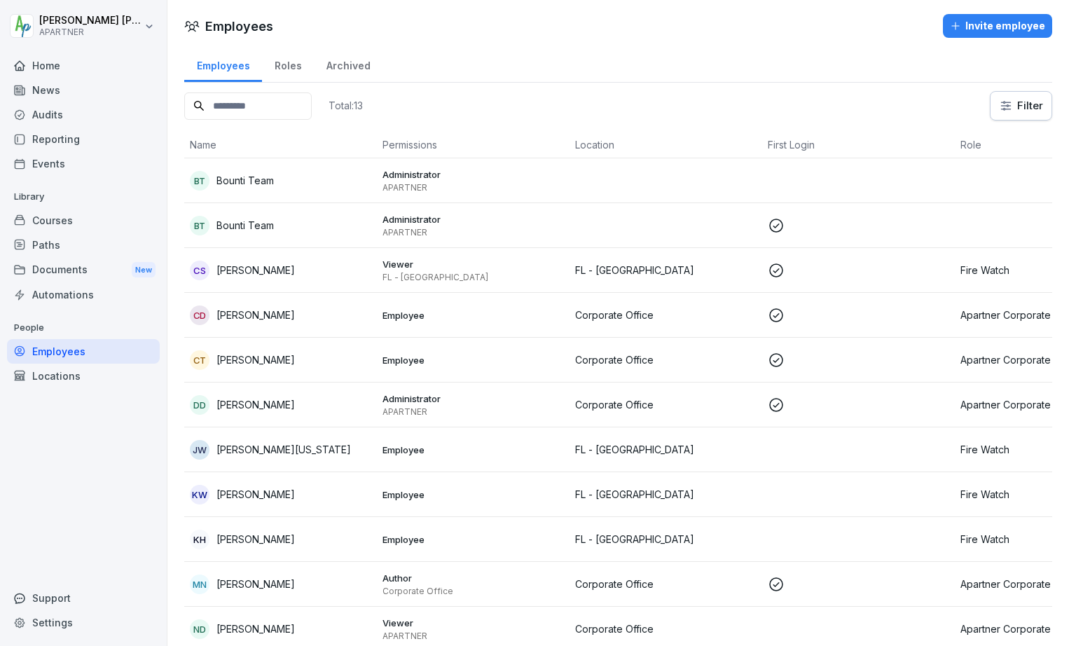
click at [354, 450] on div "[PERSON_NAME] [US_STATE]" at bounding box center [280, 450] width 181 height 20
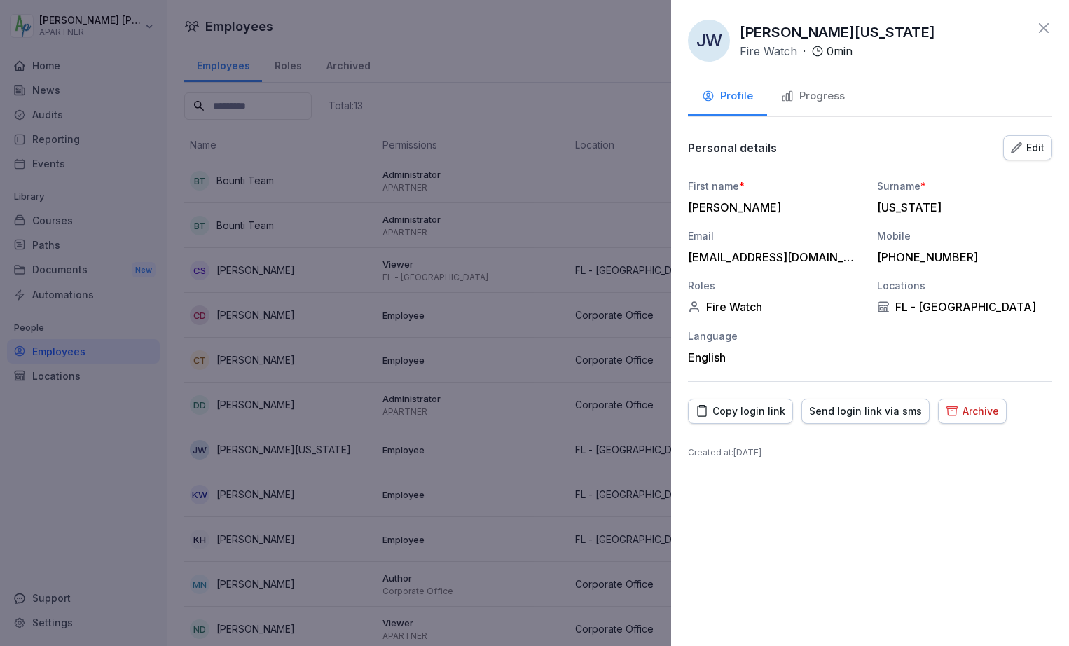
click at [843, 259] on div "[EMAIL_ADDRESS][DOMAIN_NAME]" at bounding box center [772, 257] width 168 height 14
drag, startPoint x: 839, startPoint y: 256, endPoint x: 683, endPoint y: 259, distance: 156.2
click at [683, 259] on div "[PERSON_NAME] [US_STATE] Fire Watch · 0 min Profile Progress Personal details E…" at bounding box center [870, 323] width 398 height 646
copy div "[EMAIL_ADDRESS][DOMAIN_NAME]"
click at [858, 411] on div "Send login link via sms" at bounding box center [865, 410] width 113 height 15
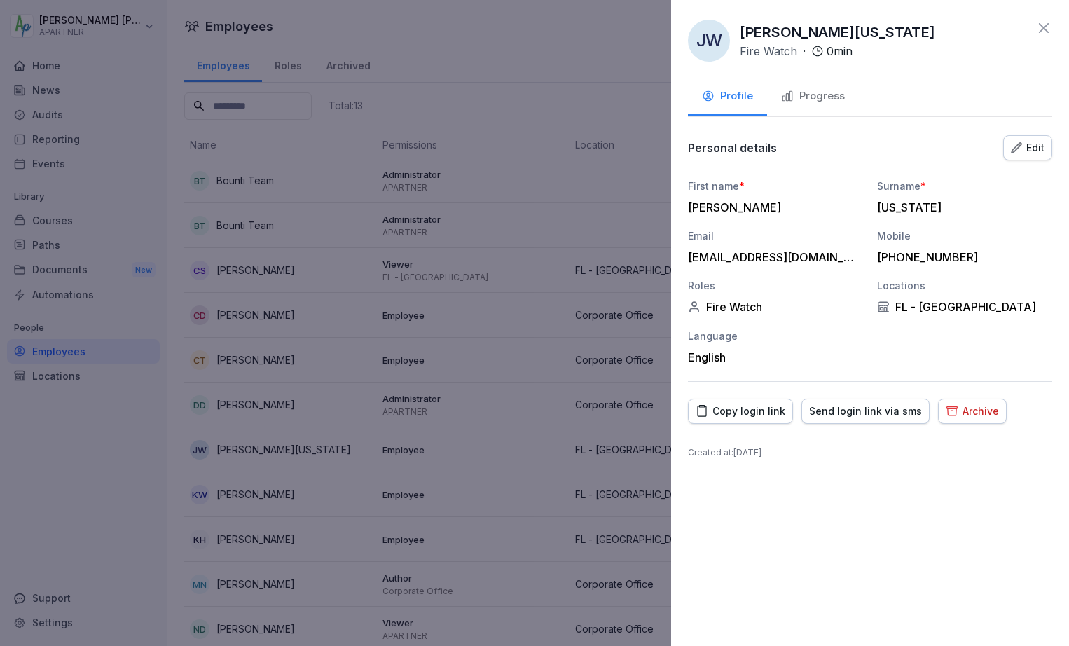
click at [1044, 27] on icon at bounding box center [1044, 28] width 10 height 10
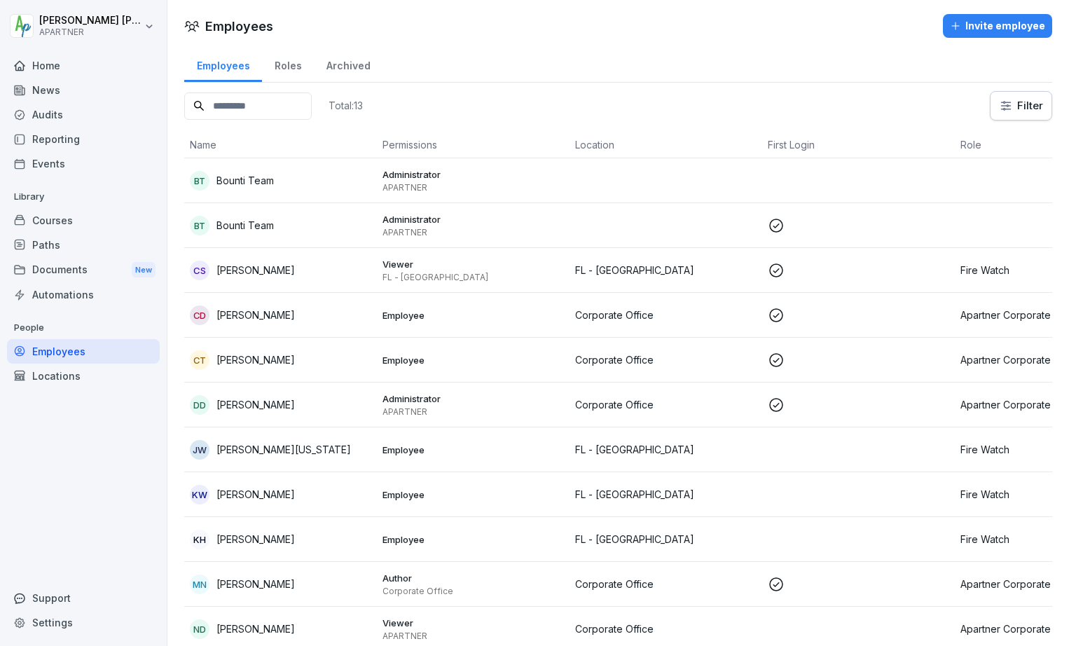
click at [881, 454] on td at bounding box center [858, 449] width 193 height 45
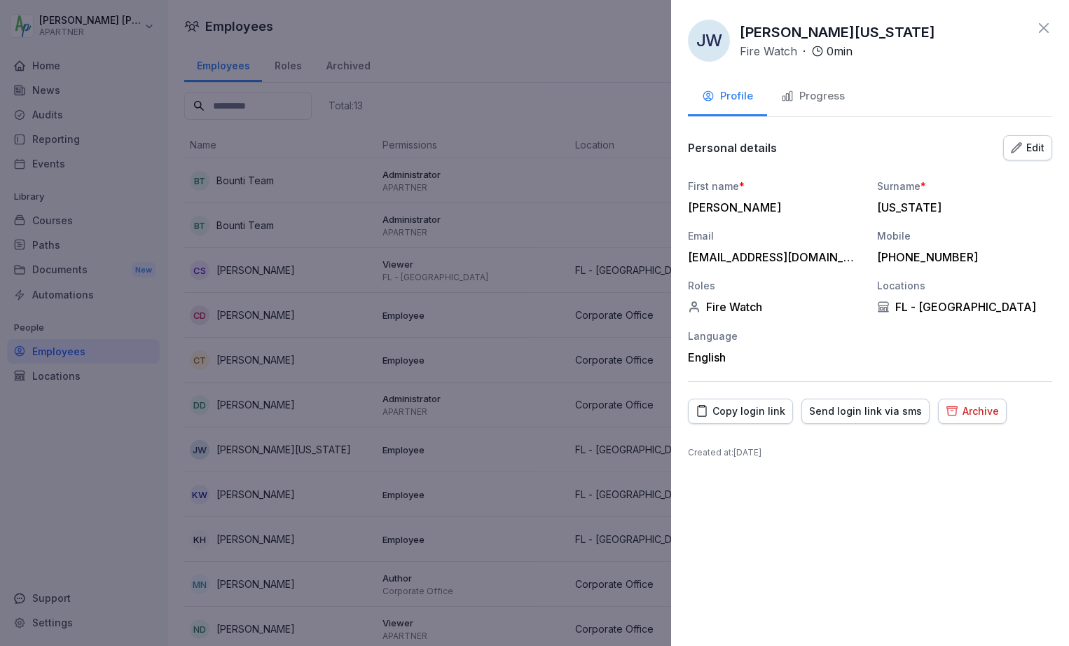
click at [527, 432] on div at bounding box center [534, 323] width 1069 height 646
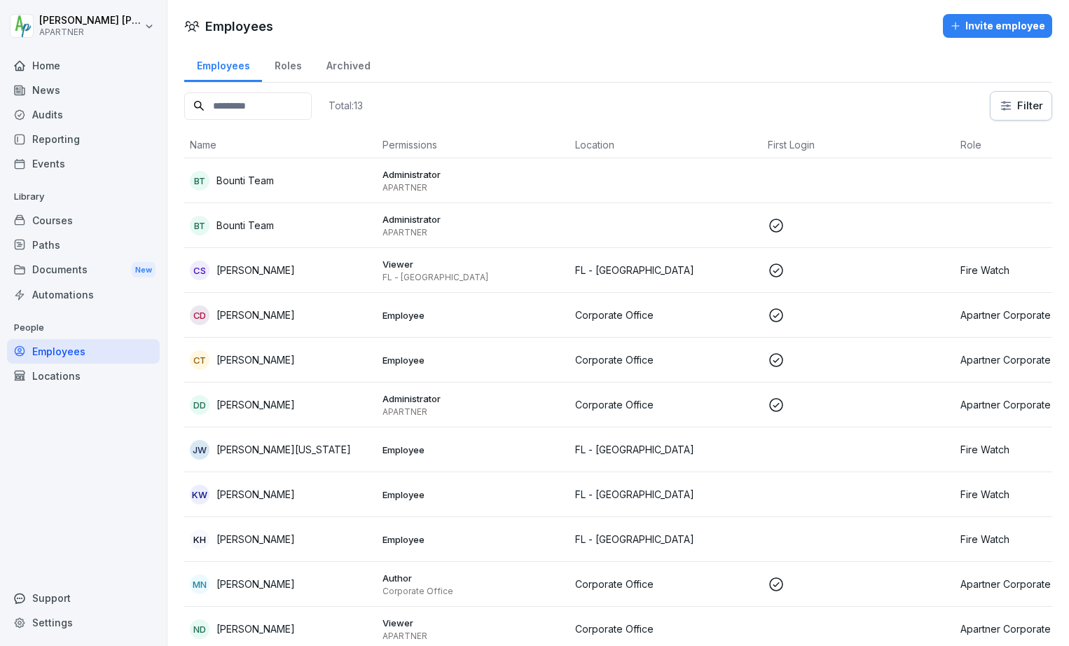
click at [72, 219] on div "Courses" at bounding box center [83, 220] width 153 height 25
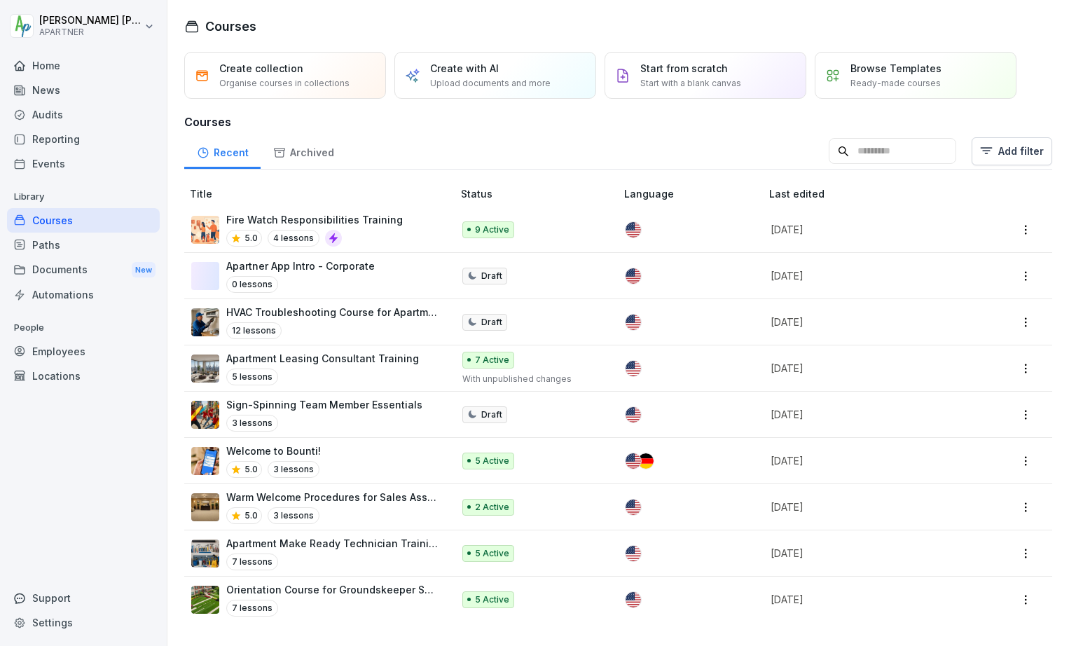
click at [346, 213] on p "Fire Watch Responsibilities Training" at bounding box center [314, 219] width 177 height 15
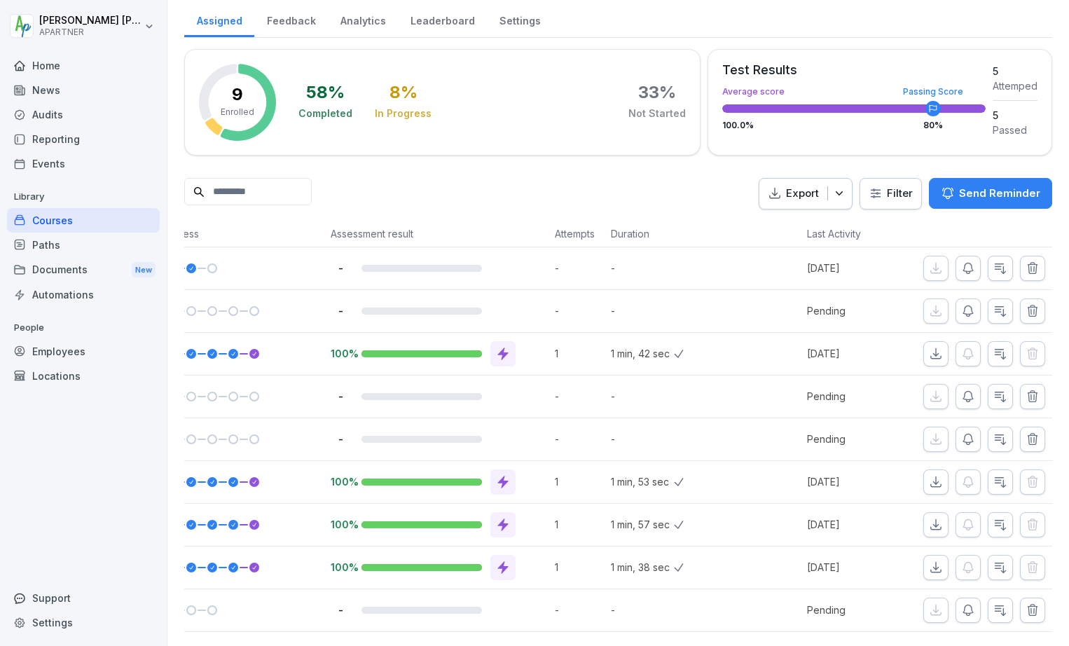
scroll to position [0, 249]
click at [961, 432] on icon "button" at bounding box center [968, 439] width 14 height 14
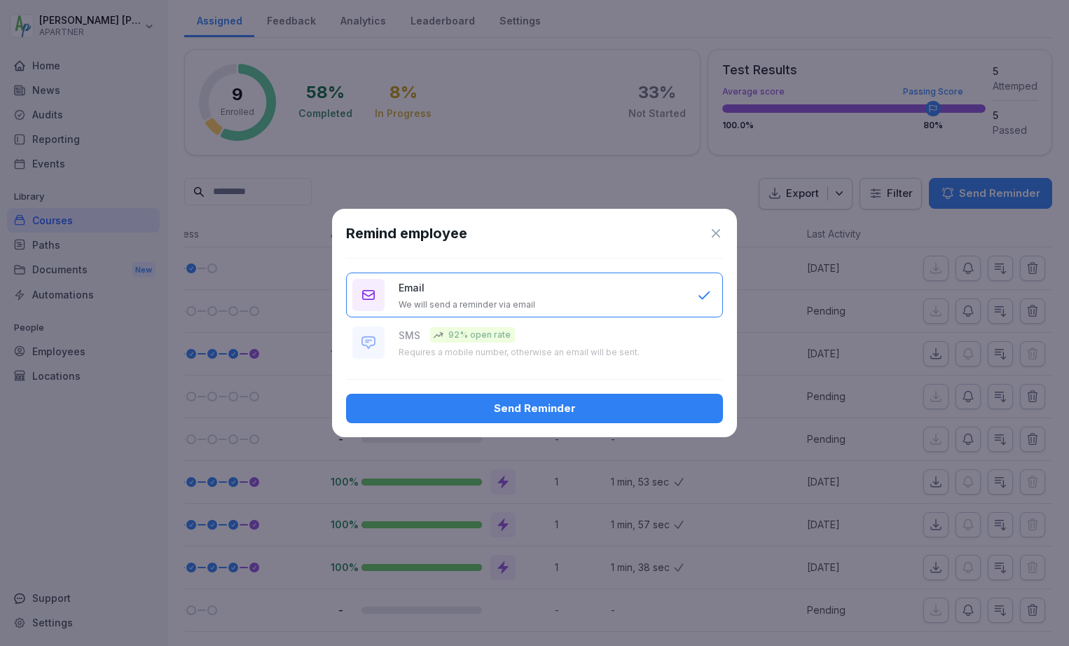
click at [714, 235] on icon at bounding box center [716, 233] width 8 height 8
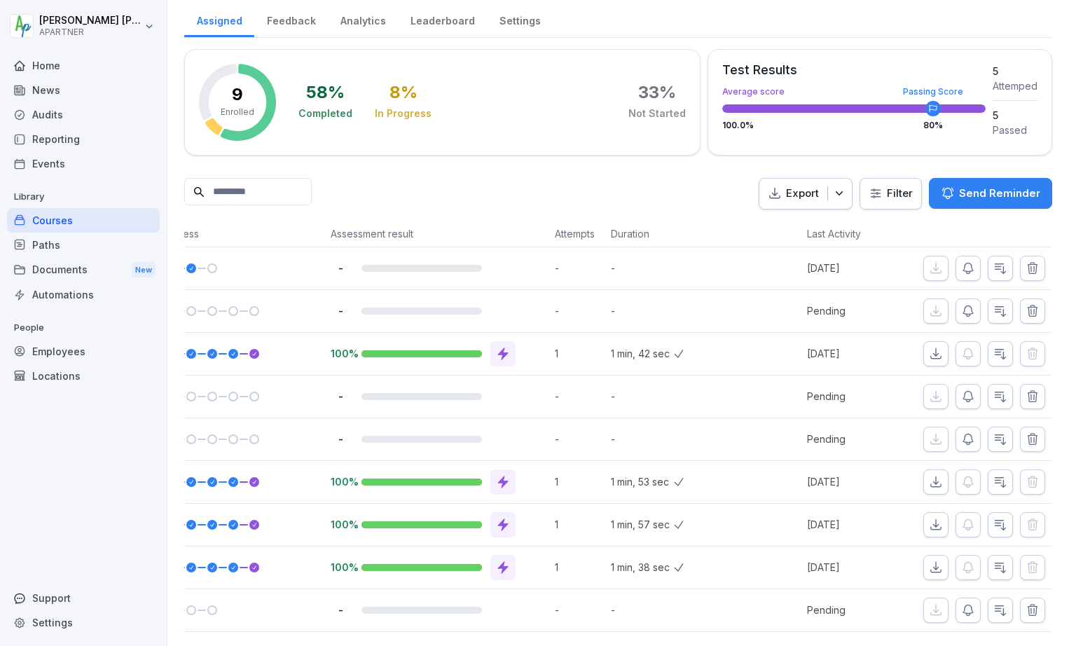
click at [963, 434] on icon "button" at bounding box center [968, 439] width 10 height 11
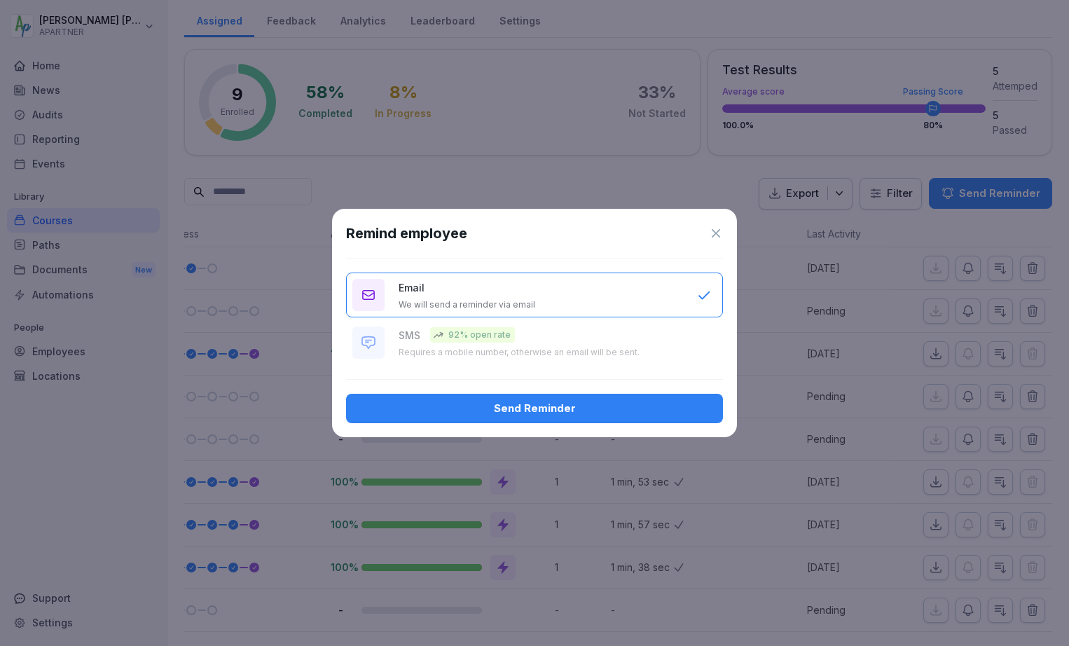
click at [559, 407] on div "Send Reminder" at bounding box center [534, 408] width 354 height 15
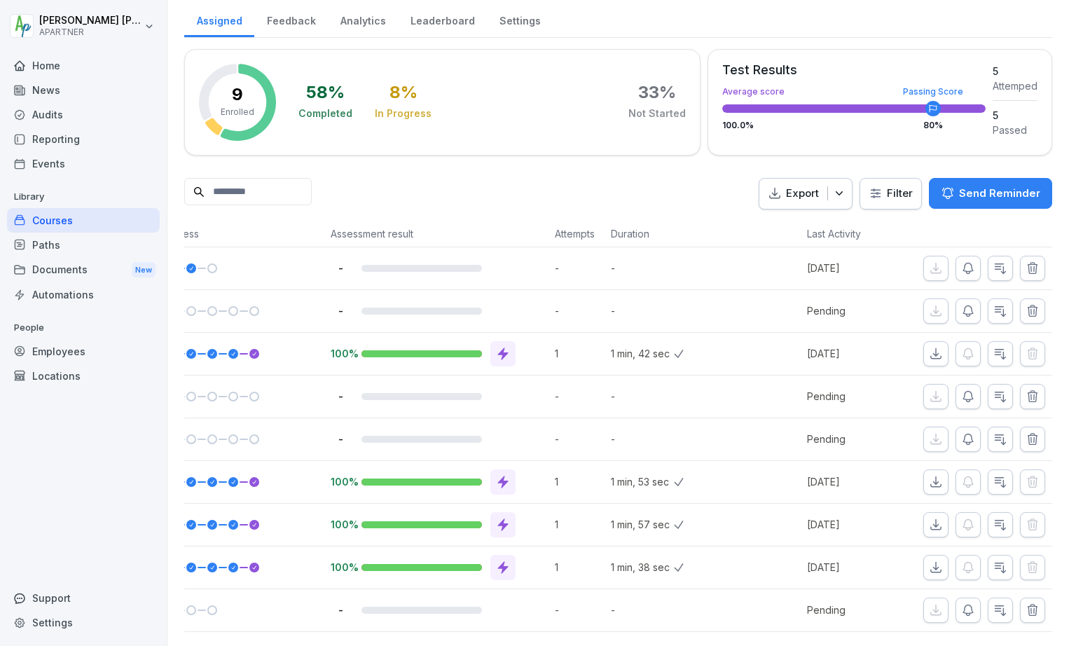
click at [995, 389] on icon "button" at bounding box center [1000, 396] width 14 height 14
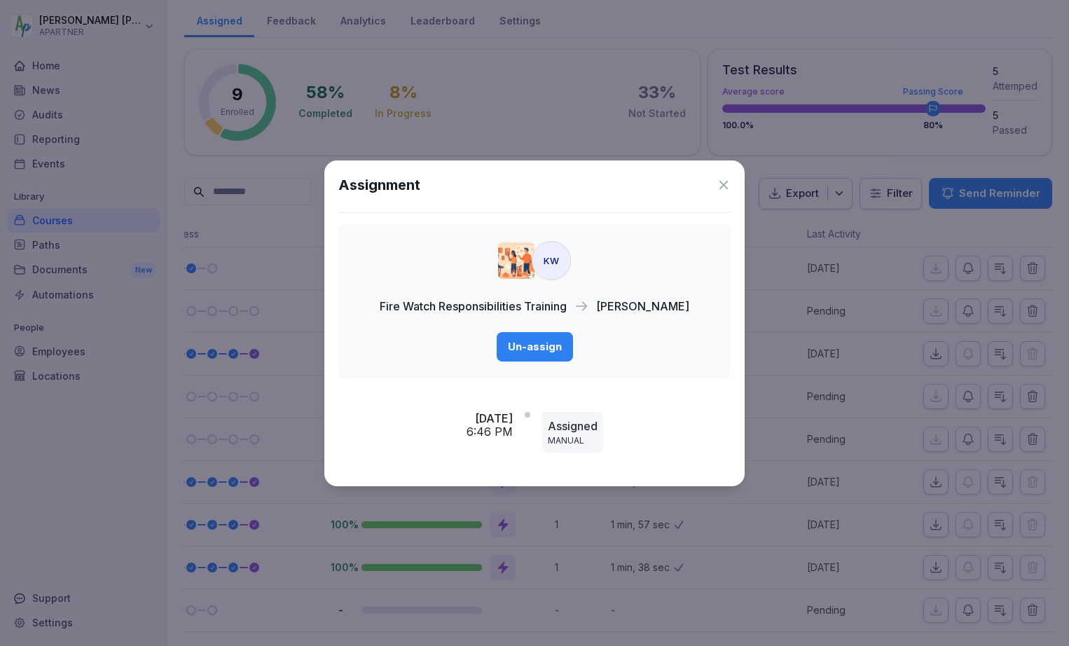
click at [654, 345] on div "KW Fire Watch Responsibilities Training [PERSON_NAME] Un-assign" at bounding box center [534, 301] width 392 height 154
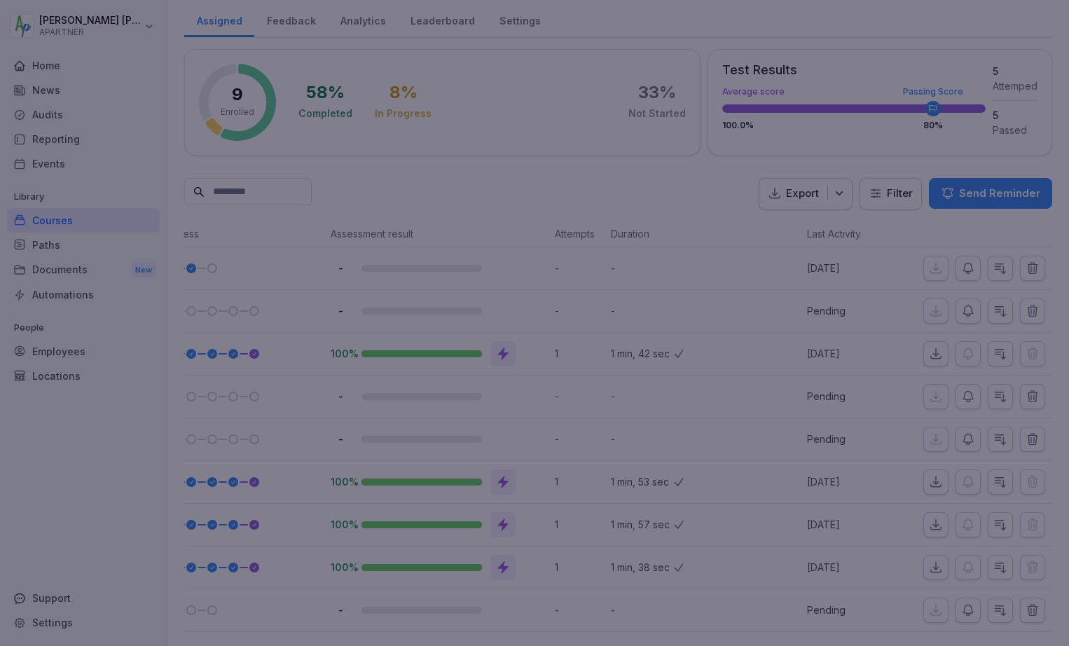
click at [770, 522] on div at bounding box center [534, 323] width 1069 height 646
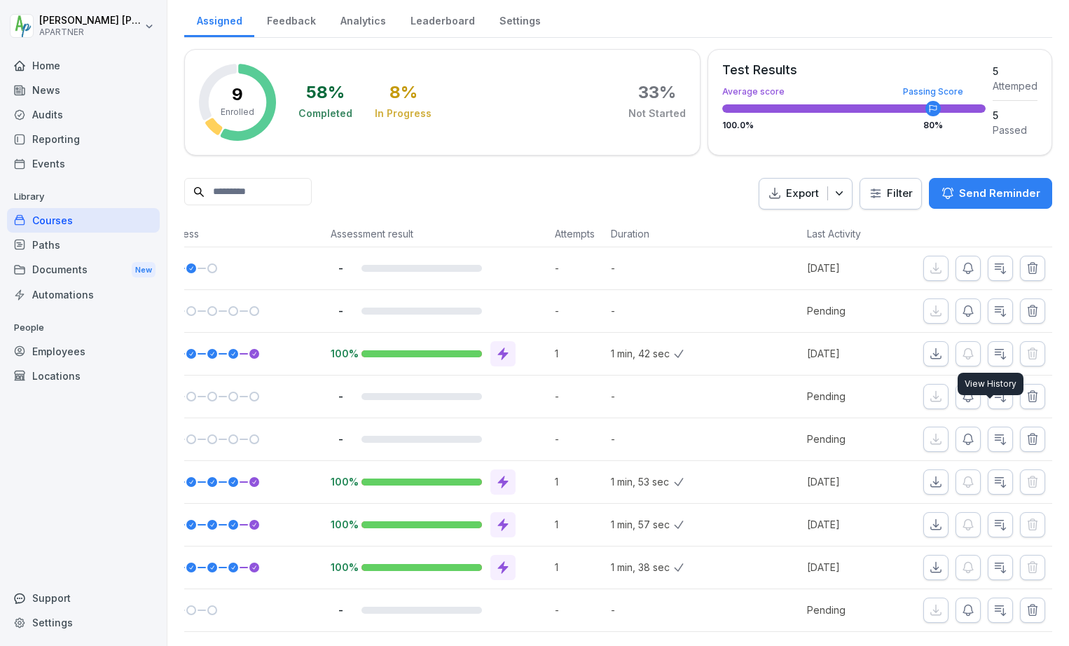
click at [995, 434] on icon "button" at bounding box center [1000, 439] width 11 height 10
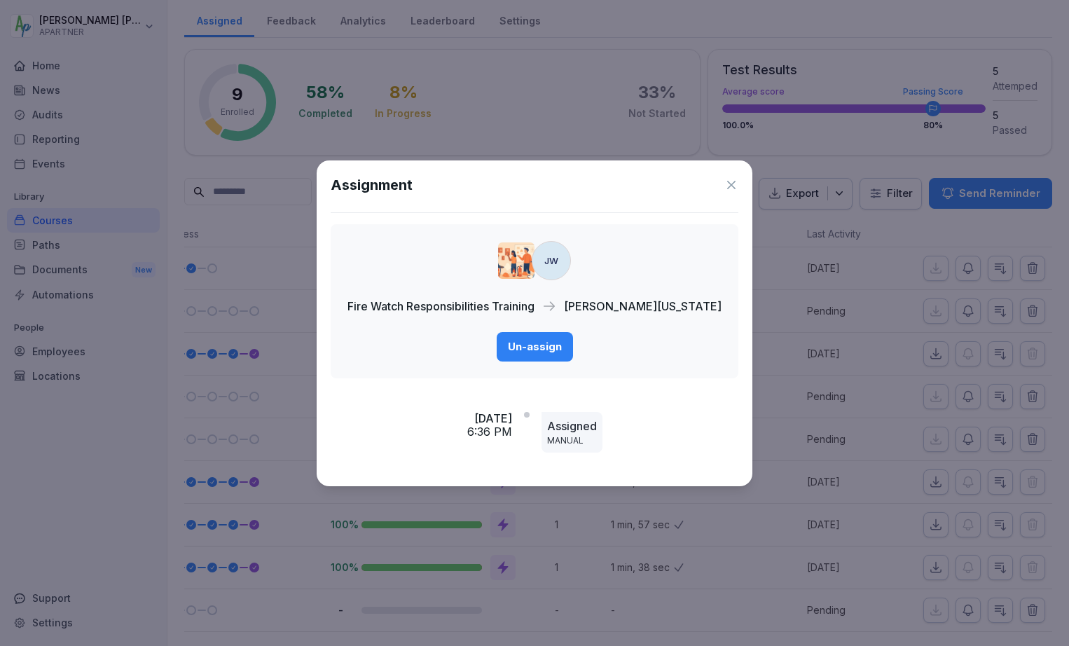
click at [724, 187] on icon at bounding box center [731, 185] width 14 height 14
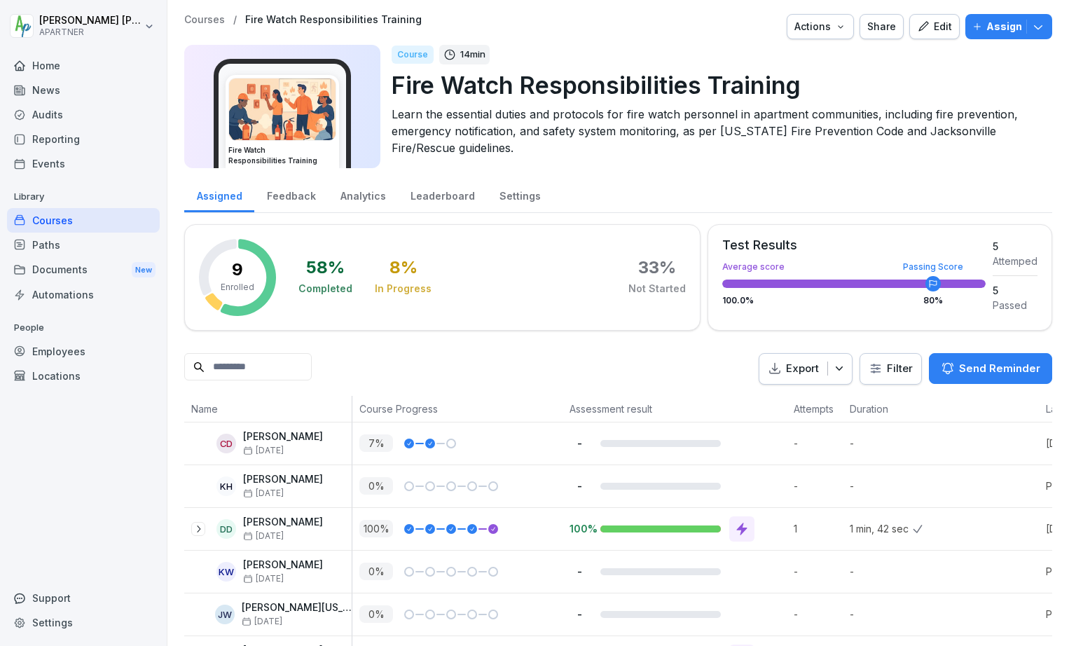
scroll to position [0, 0]
click at [60, 353] on div "Employees" at bounding box center [83, 351] width 153 height 25
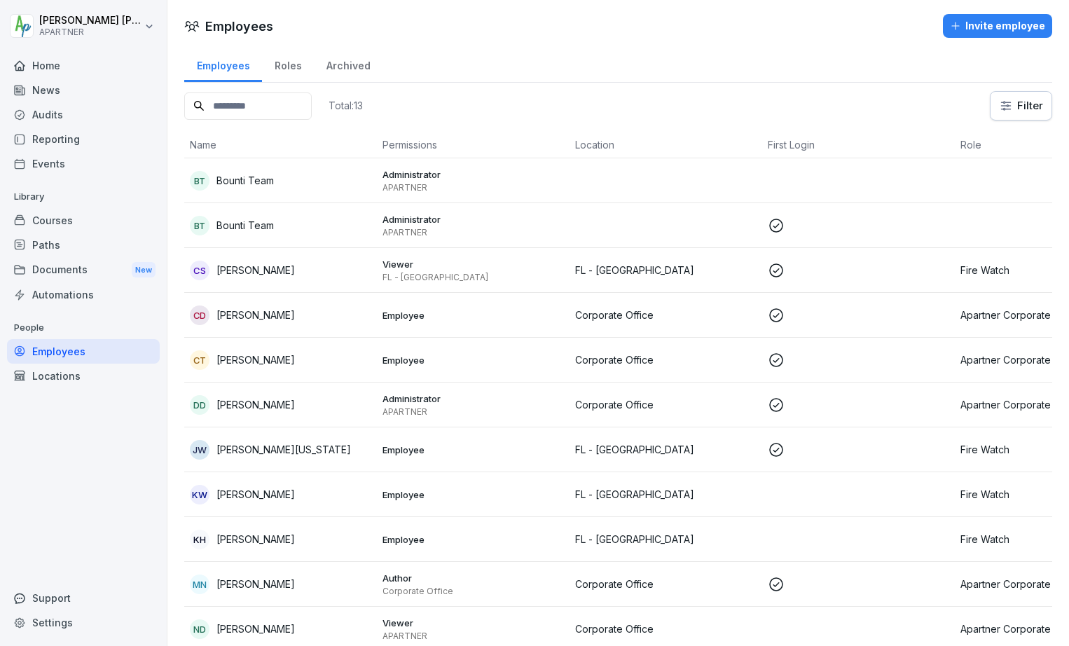
click at [640, 268] on p "FL - [GEOGRAPHIC_DATA]" at bounding box center [665, 270] width 181 height 15
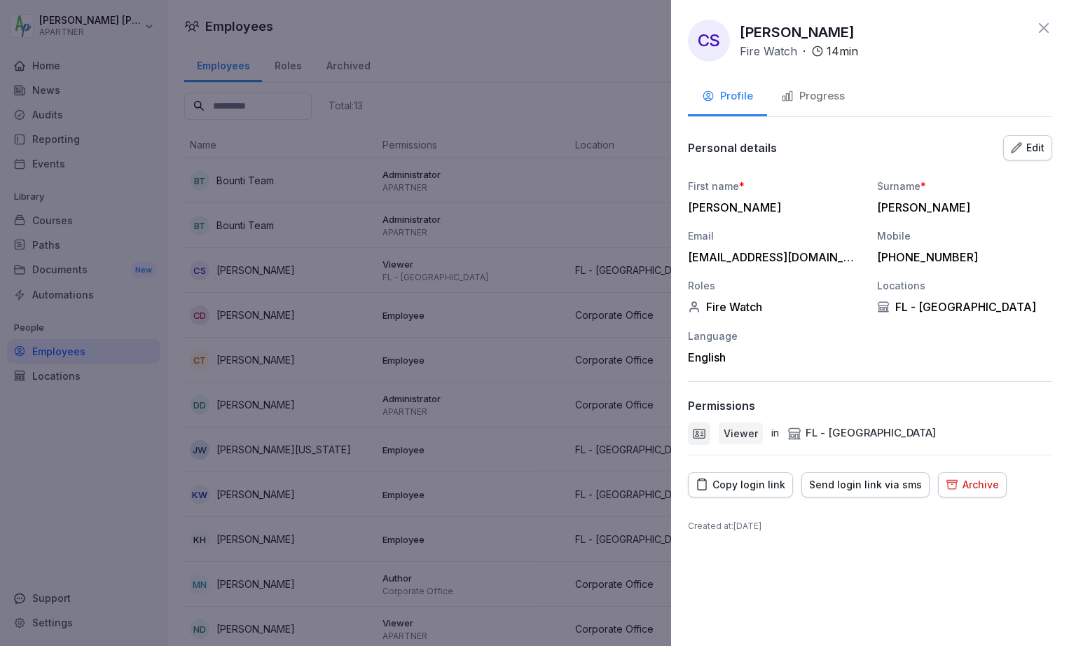
click at [738, 436] on p "Viewer" at bounding box center [741, 433] width 34 height 15
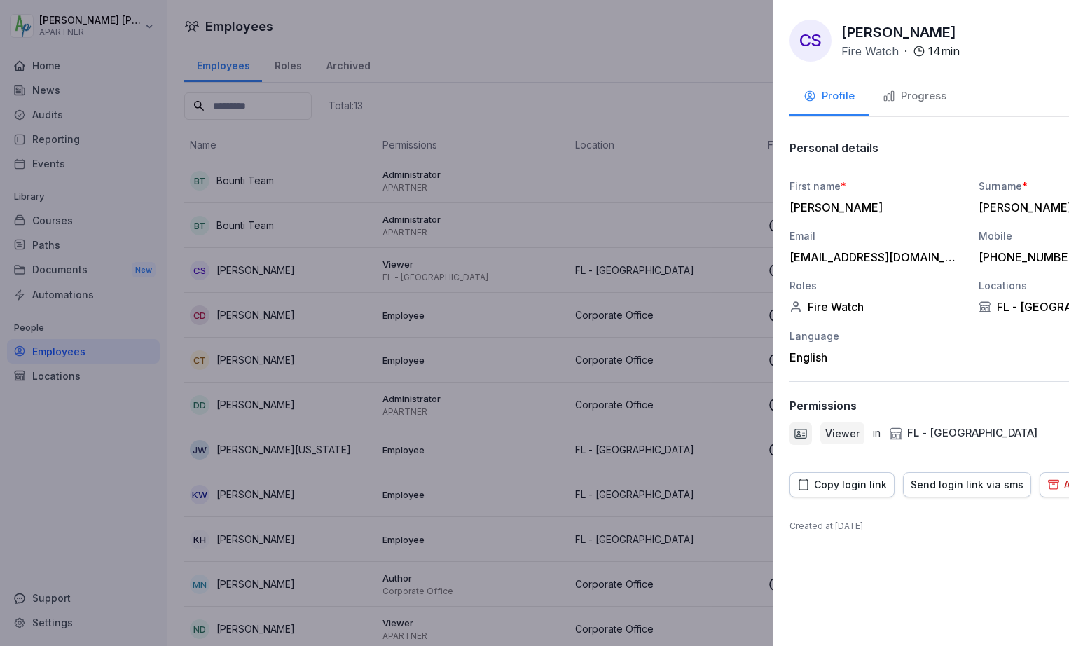
click at [335, 255] on div at bounding box center [534, 323] width 1069 height 646
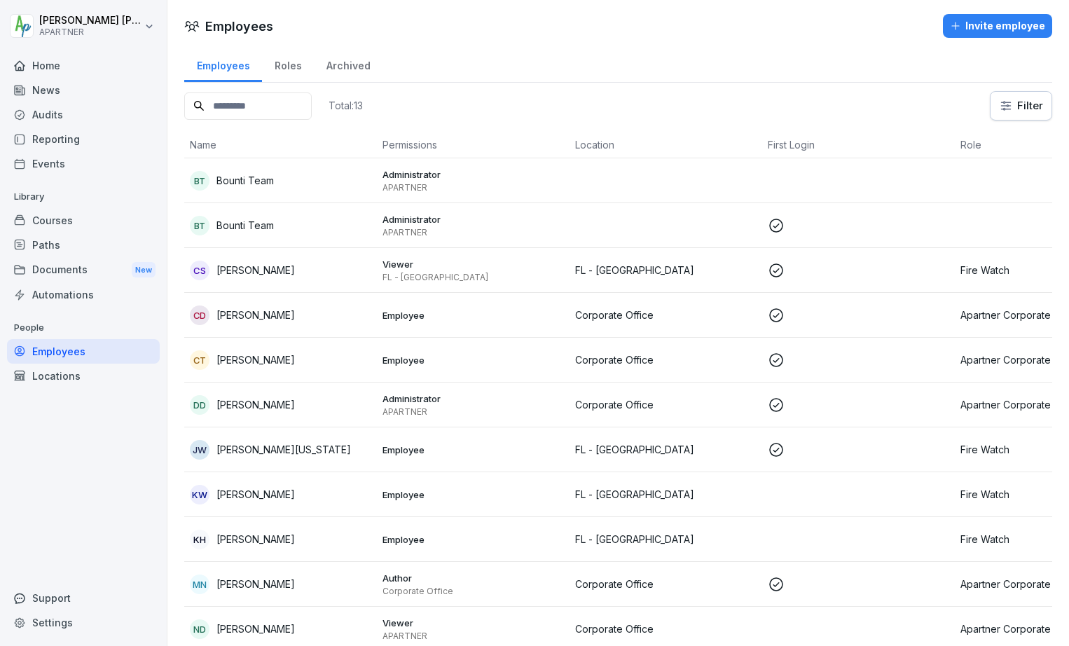
click at [56, 347] on div "Employees" at bounding box center [83, 351] width 153 height 25
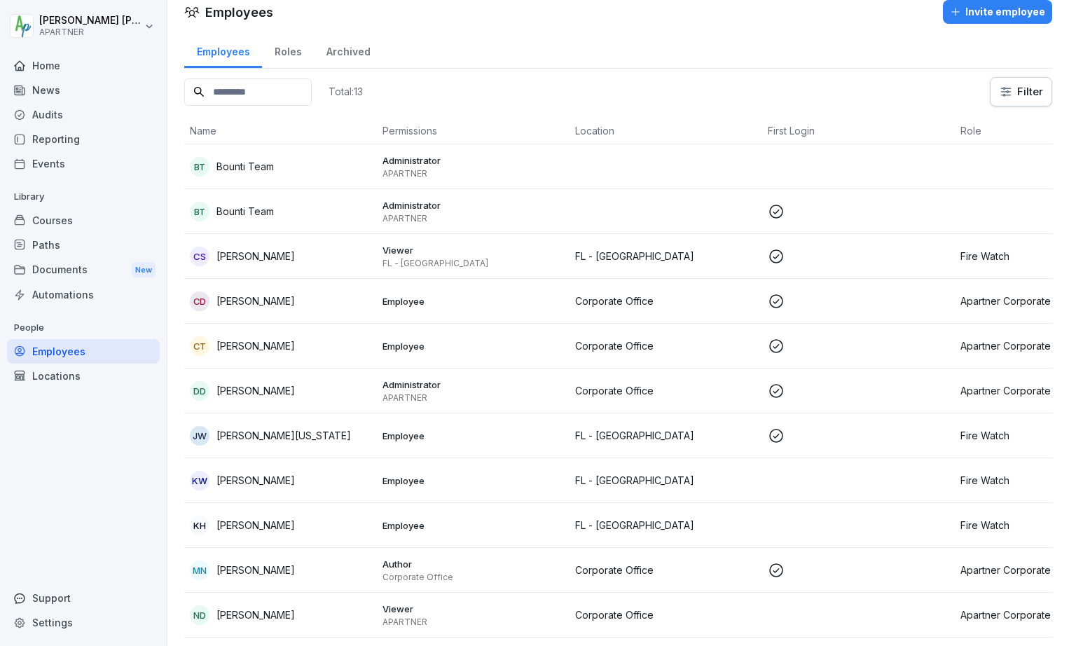
scroll to position [24, 0]
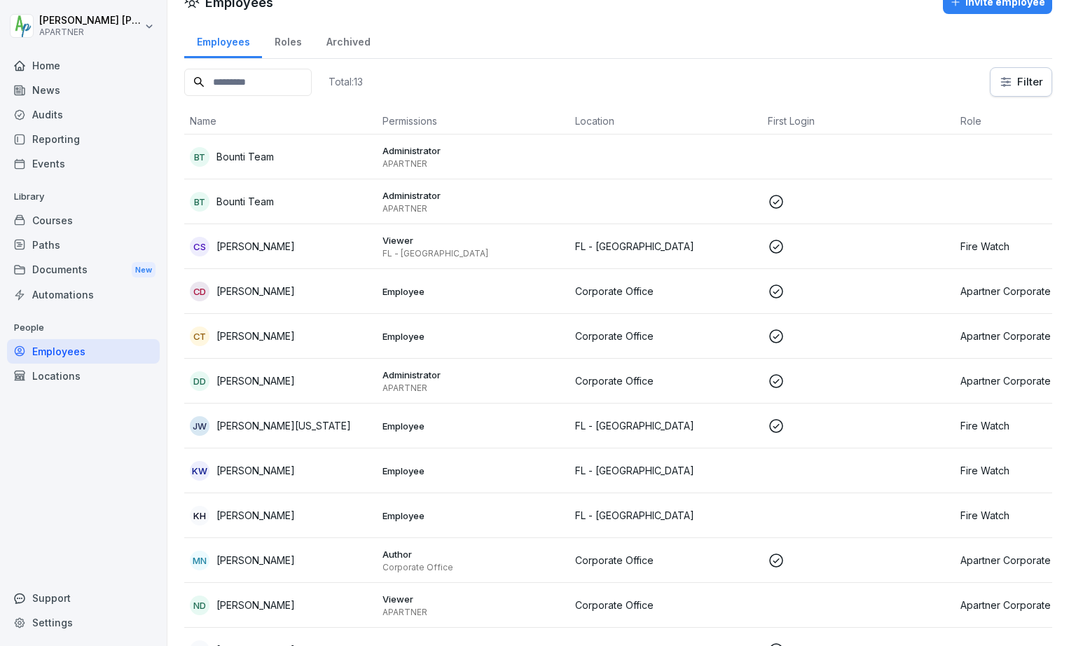
click at [916, 427] on p at bounding box center [858, 426] width 181 height 17
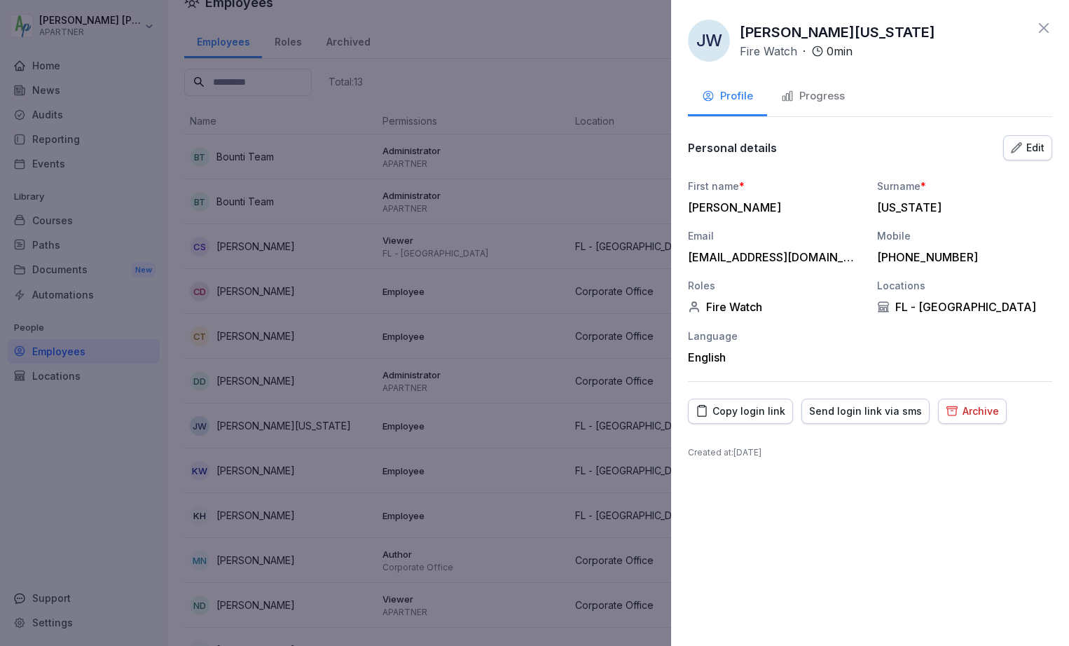
click at [818, 90] on div "Progress" at bounding box center [813, 96] width 64 height 16
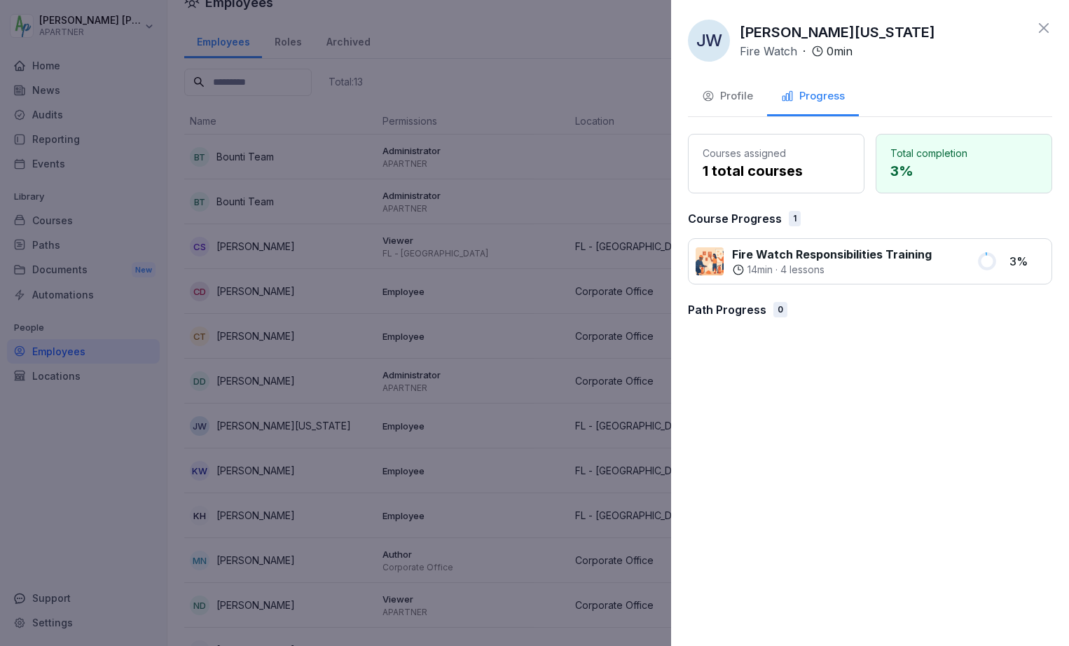
click at [732, 94] on div "Profile" at bounding box center [727, 96] width 51 height 16
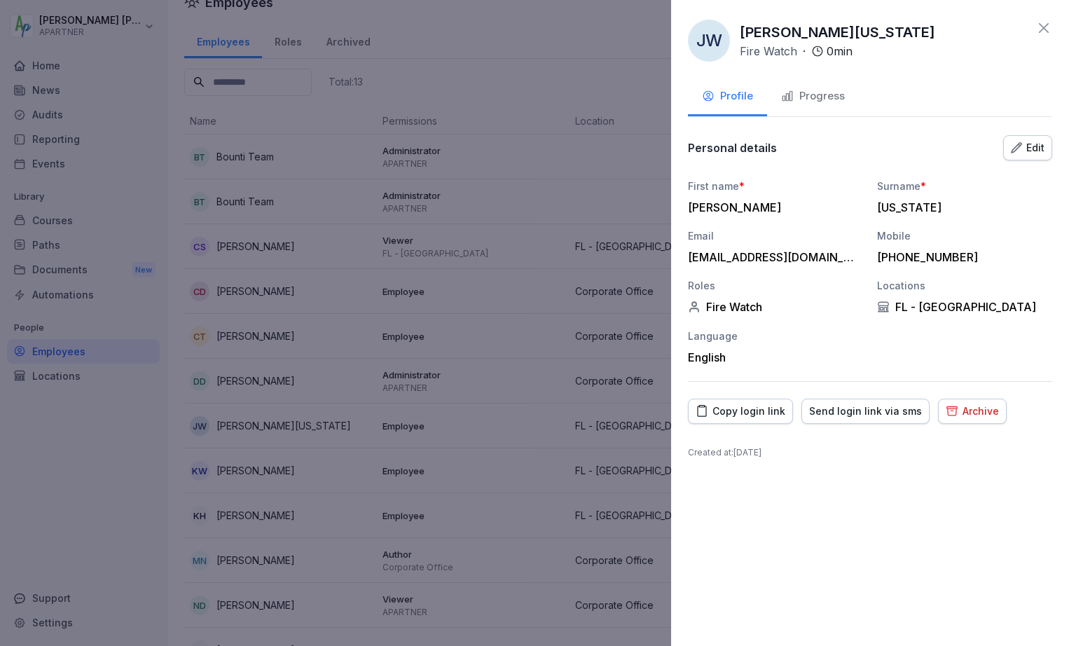
click at [1041, 31] on icon at bounding box center [1044, 28] width 10 height 10
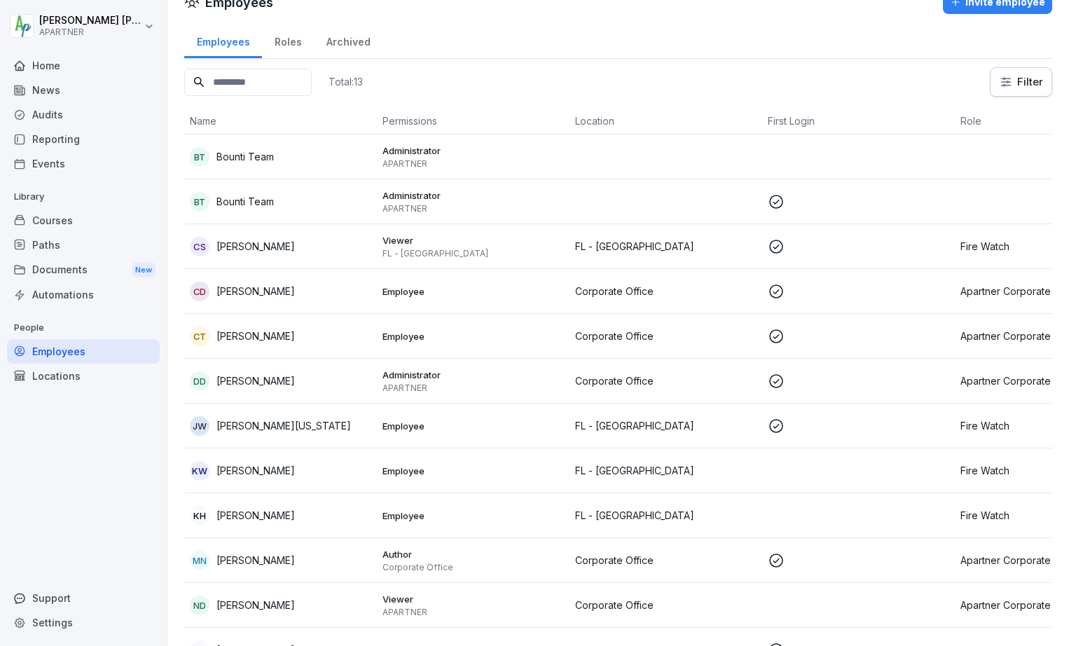
click at [46, 372] on div "Locations" at bounding box center [83, 376] width 153 height 25
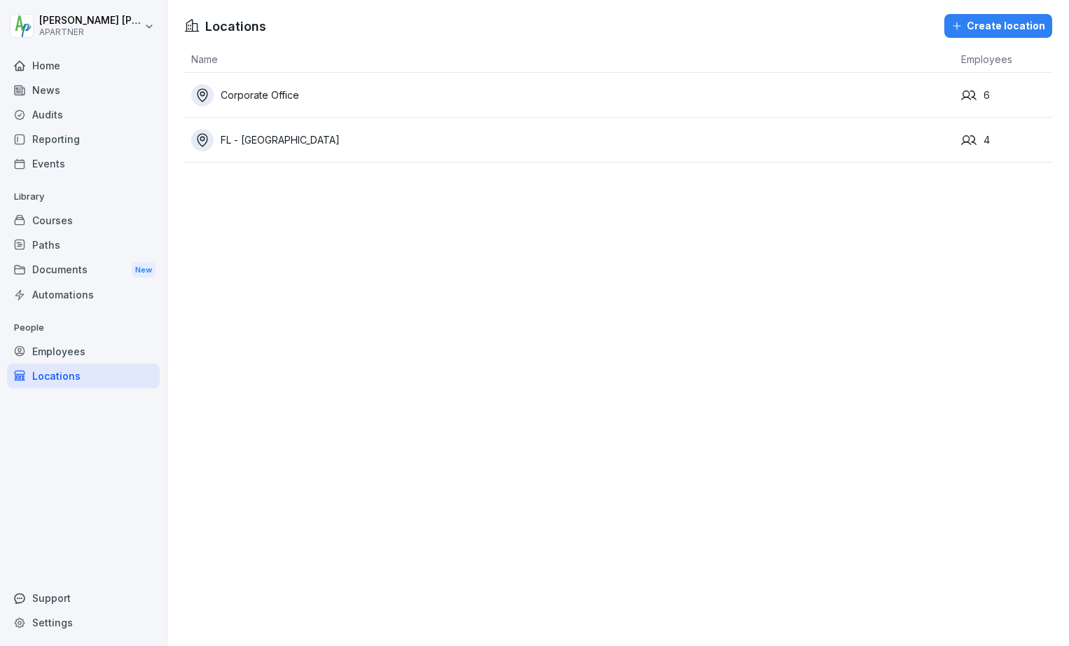
click at [256, 143] on div "FL - [GEOGRAPHIC_DATA]" at bounding box center [572, 140] width 763 height 22
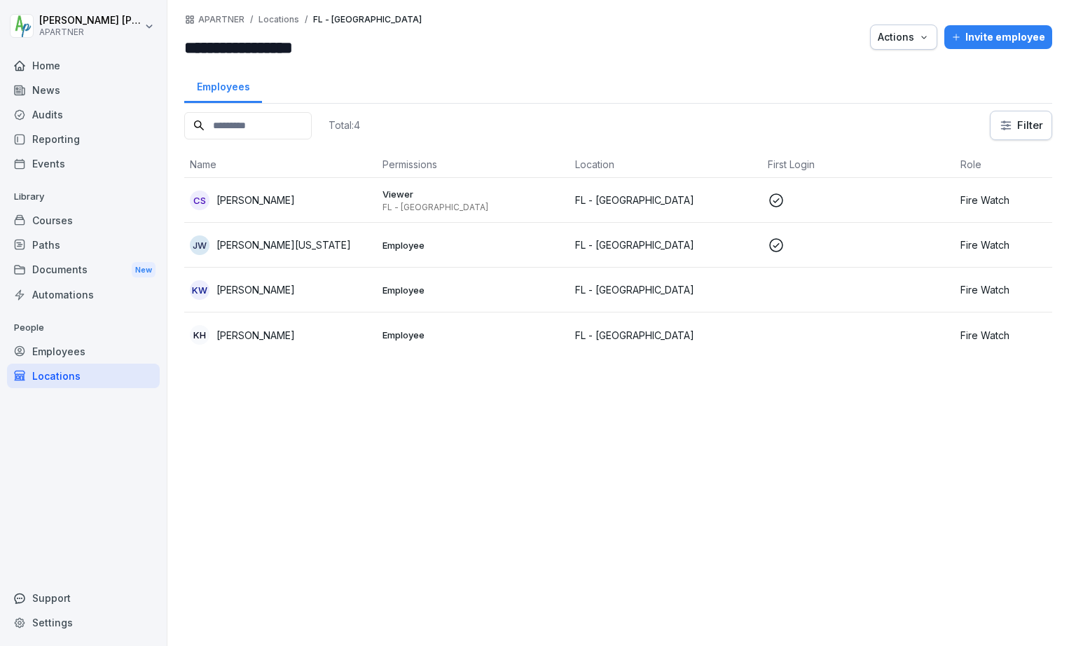
click at [776, 244] on icon at bounding box center [776, 245] width 17 height 17
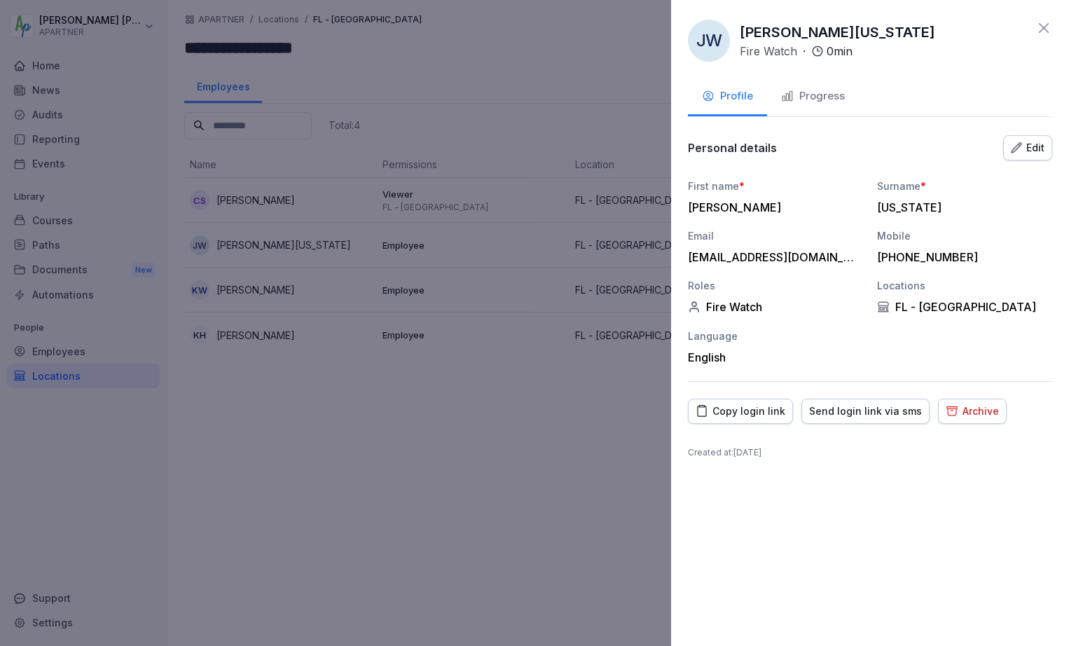
click at [1043, 30] on icon at bounding box center [1043, 28] width 17 height 17
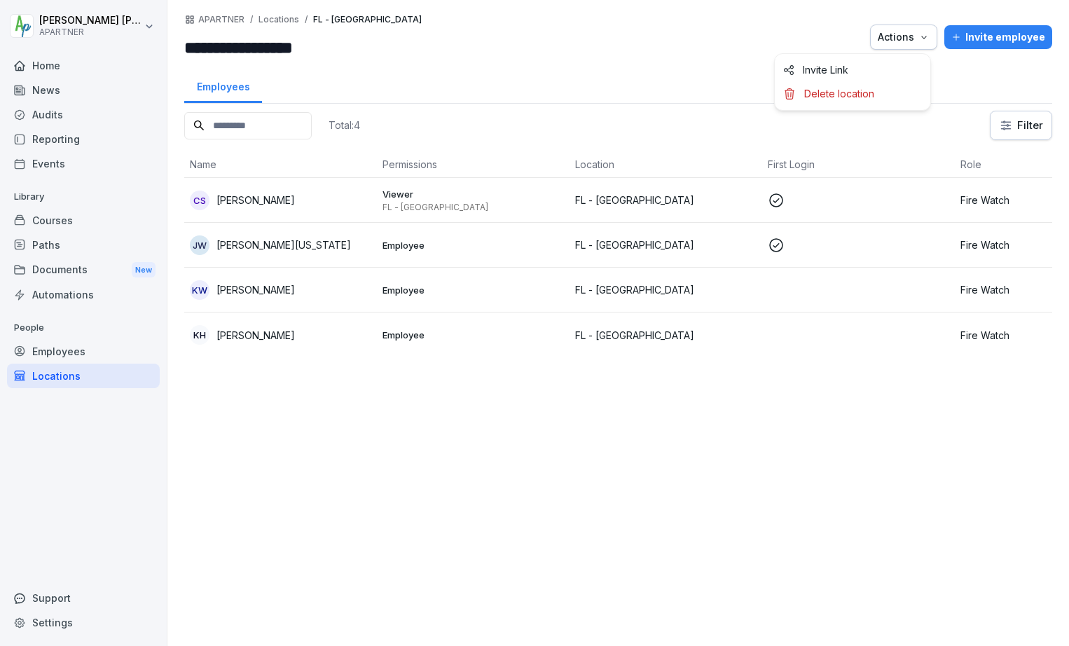
click at [918, 36] on icon "button" at bounding box center [923, 37] width 11 height 11
click at [668, 46] on html "**********" at bounding box center [534, 323] width 1069 height 646
click at [778, 199] on icon at bounding box center [776, 200] width 14 height 14
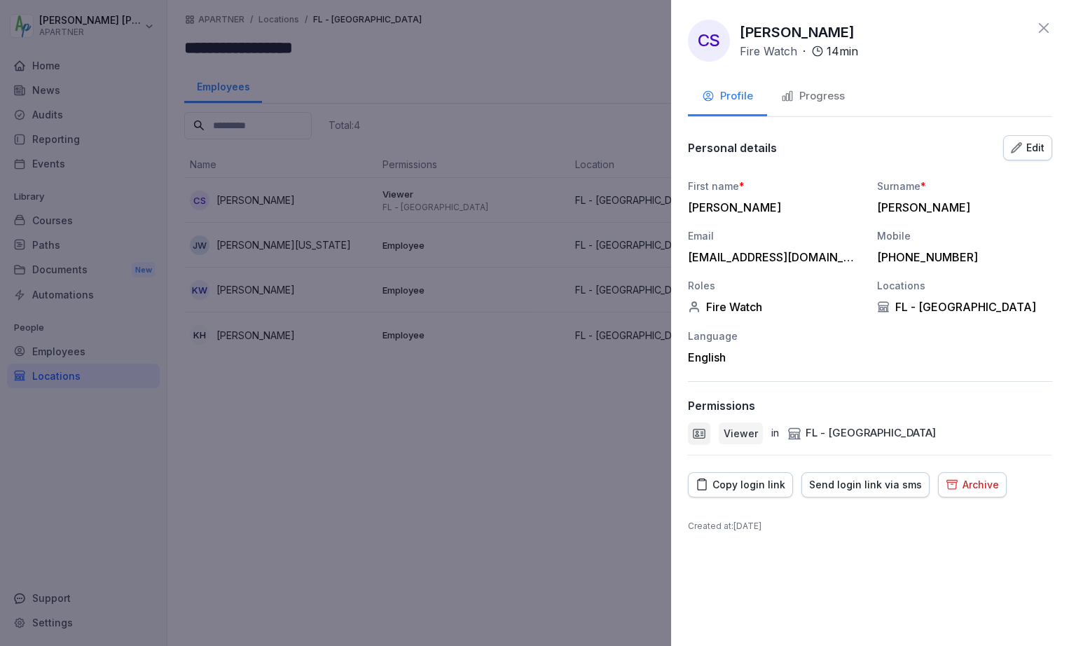
click at [735, 432] on p "Viewer" at bounding box center [741, 433] width 34 height 15
click at [1041, 22] on icon at bounding box center [1043, 28] width 17 height 17
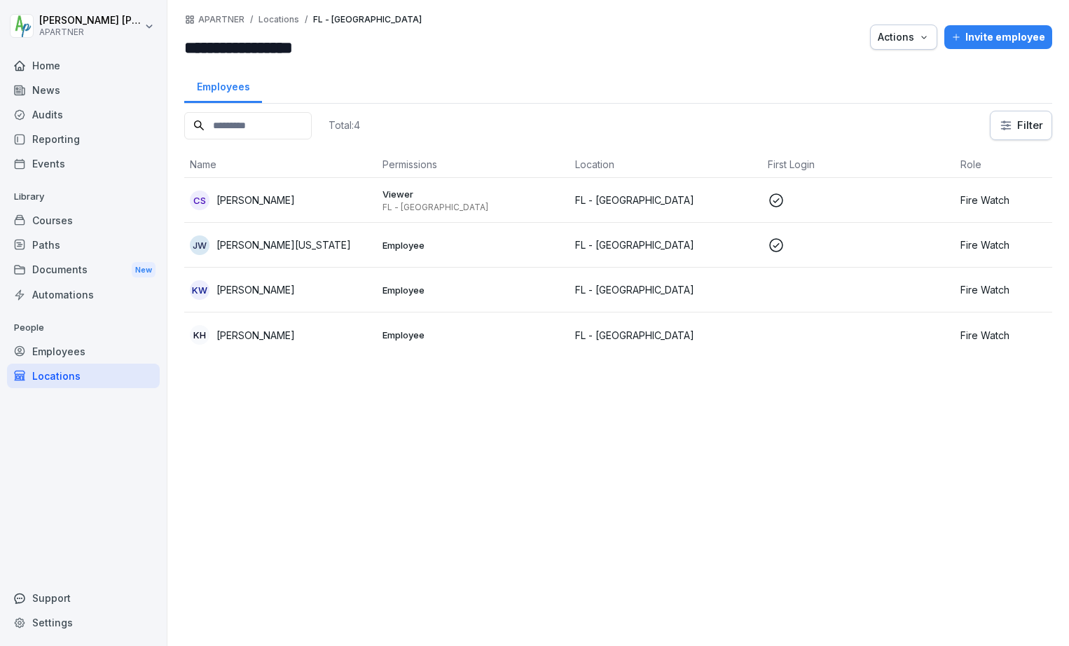
click at [332, 242] on div "[PERSON_NAME] [US_STATE]" at bounding box center [280, 245] width 181 height 20
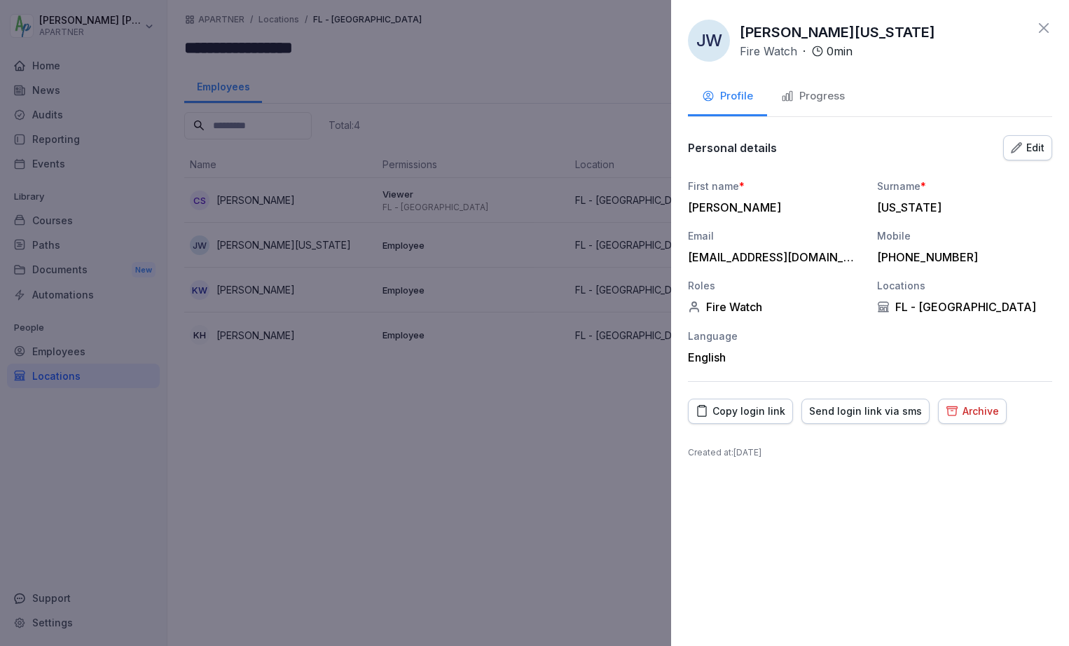
click at [1028, 147] on div "Edit" at bounding box center [1028, 147] width 34 height 15
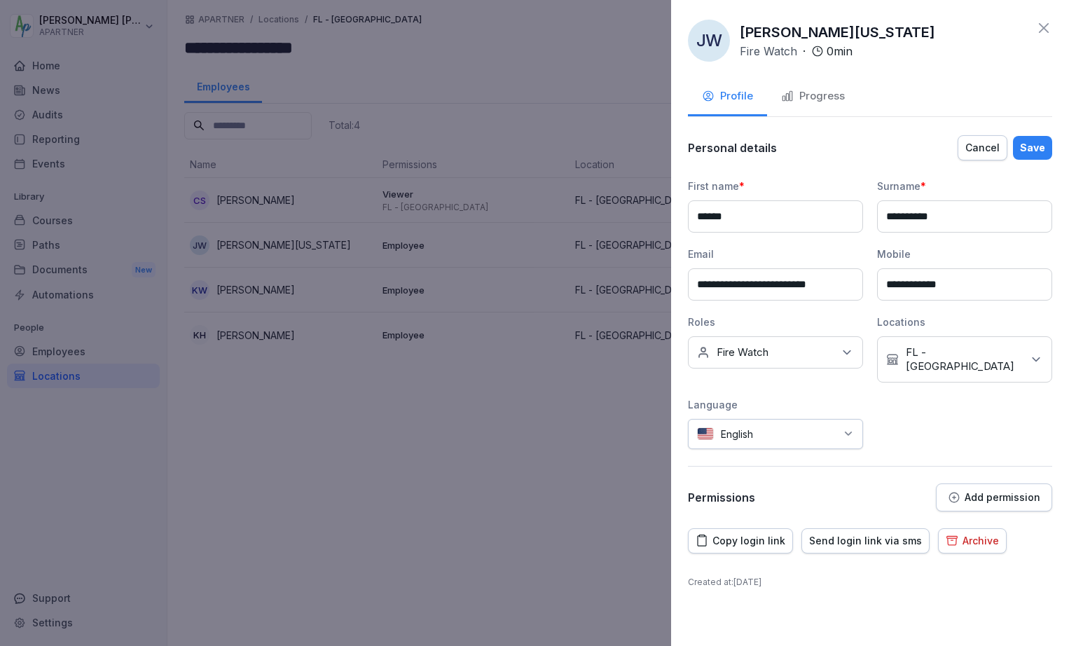
click at [1001, 492] on p "Add permission" at bounding box center [1003, 497] width 76 height 11
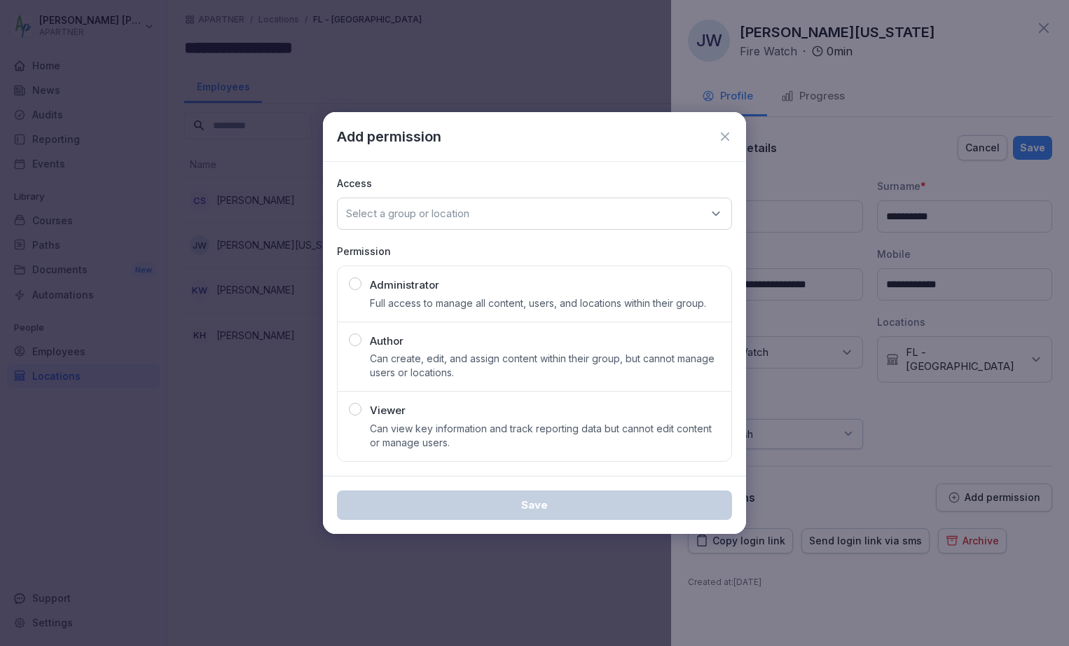
click at [354, 410] on div "button" at bounding box center [355, 409] width 13 height 13
click at [469, 217] on p "Select a group or location" at bounding box center [407, 214] width 123 height 14
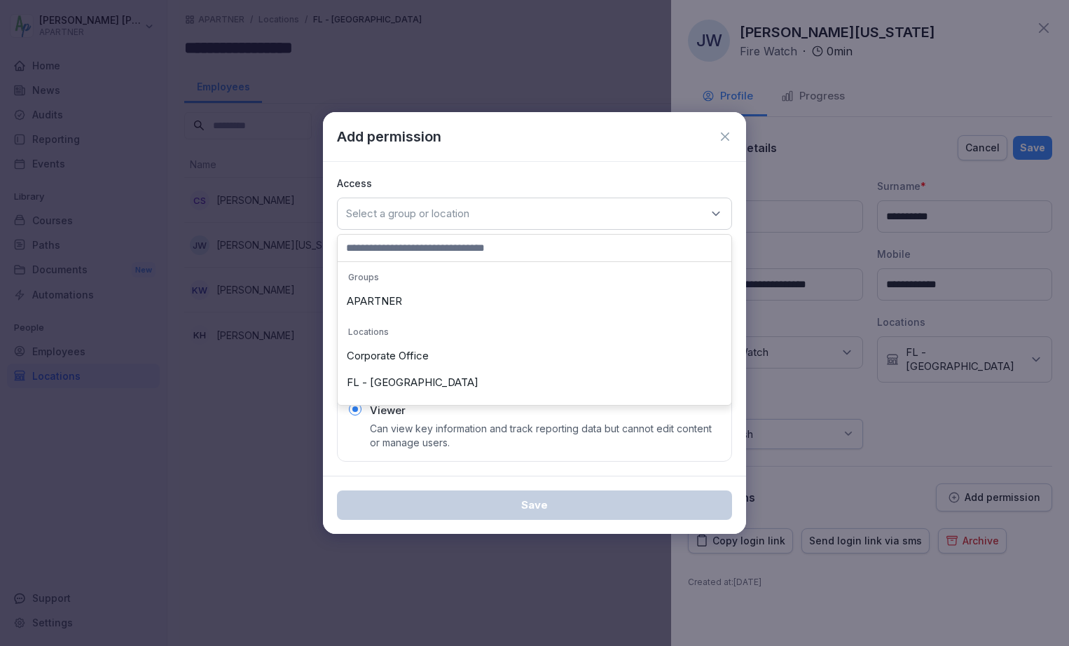
click at [415, 375] on div "FL - [GEOGRAPHIC_DATA]" at bounding box center [534, 382] width 387 height 27
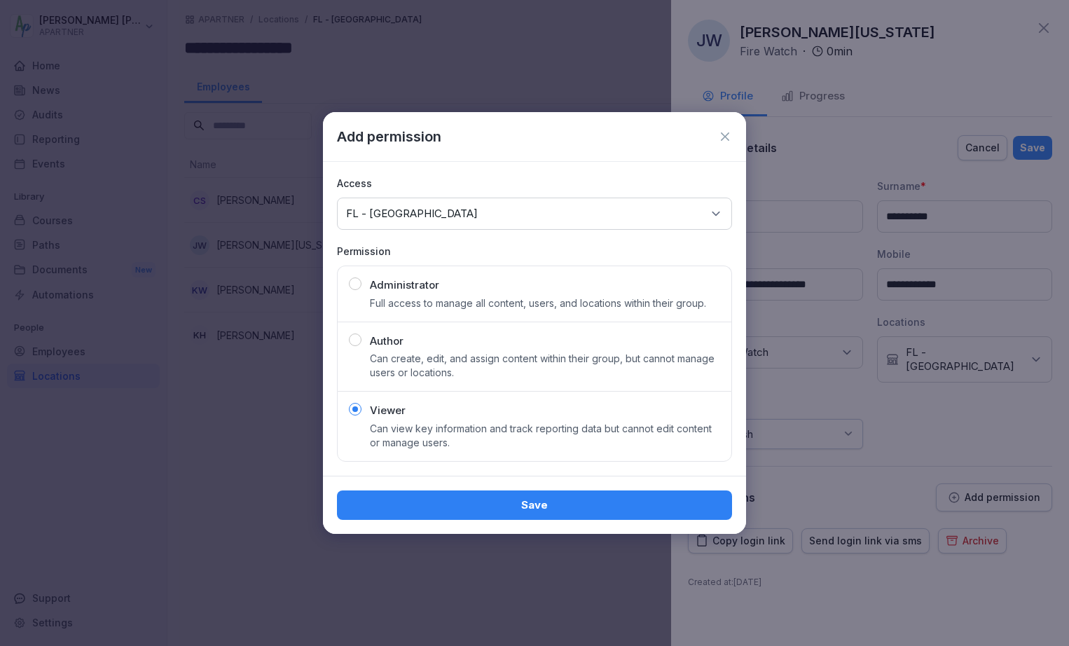
click at [441, 495] on button "Save" at bounding box center [534, 504] width 395 height 29
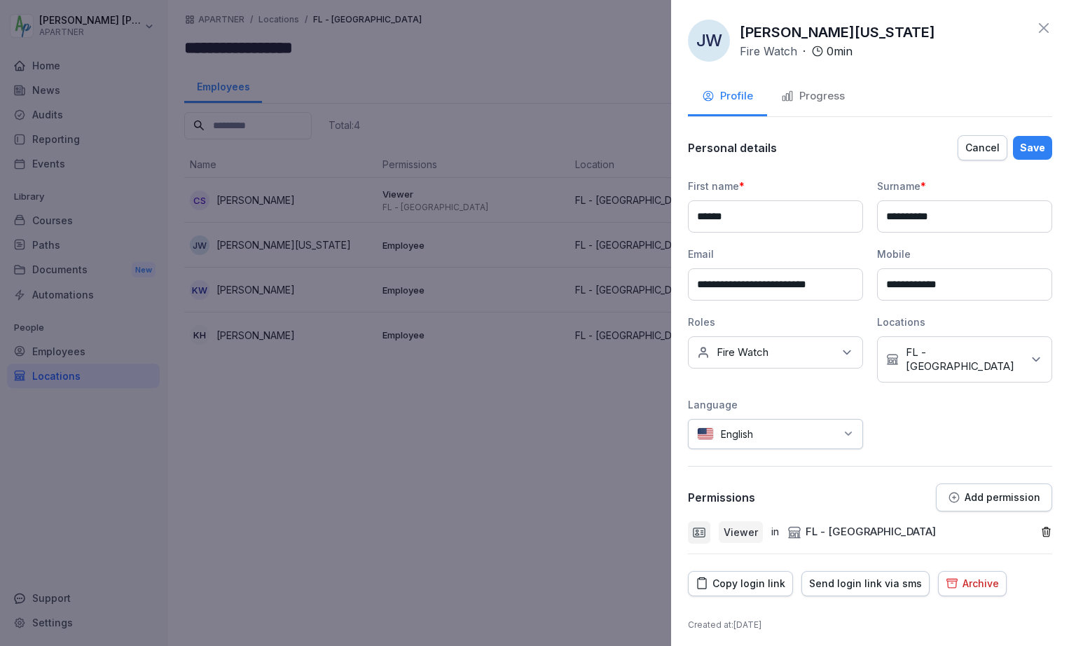
click at [1036, 146] on div "Save" at bounding box center [1032, 147] width 25 height 15
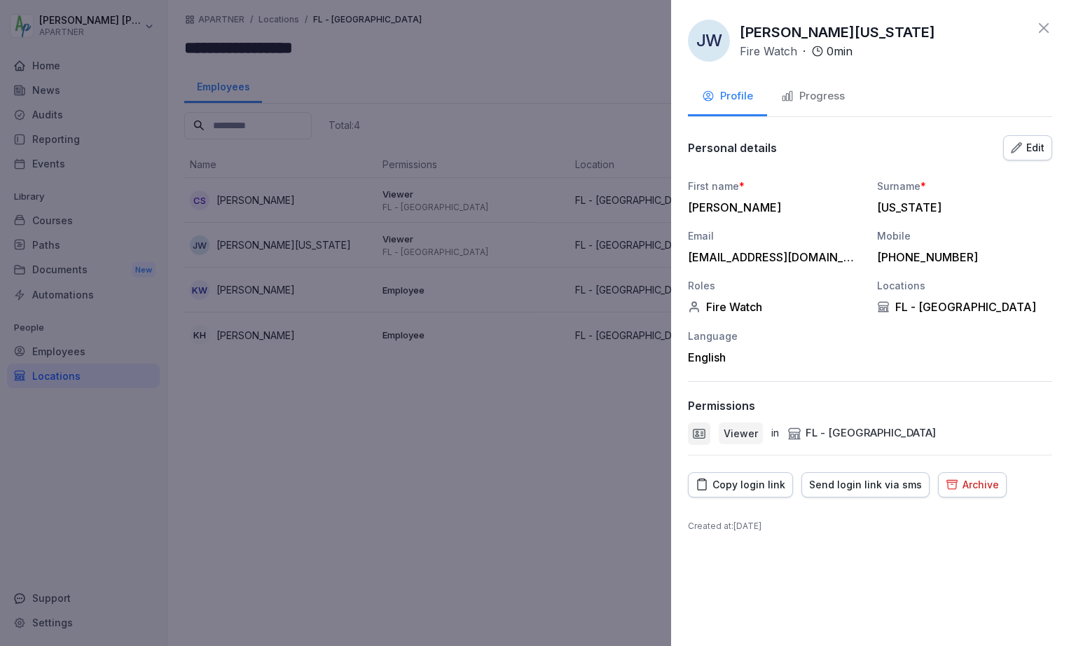
click at [1047, 26] on icon at bounding box center [1044, 28] width 10 height 10
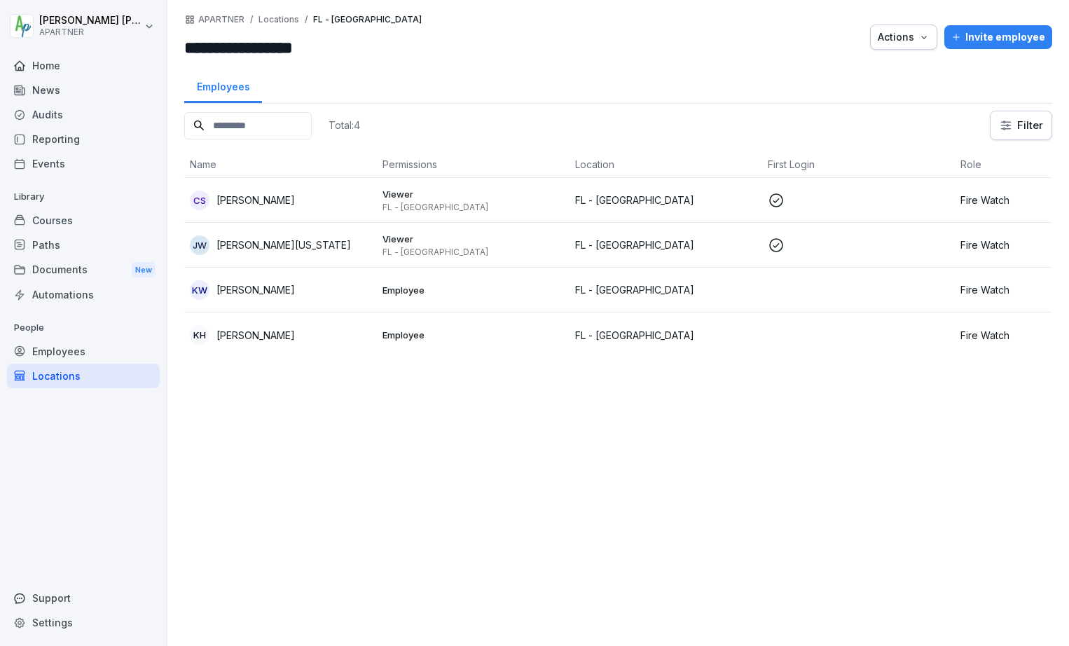
click at [53, 221] on div "Courses" at bounding box center [83, 220] width 153 height 25
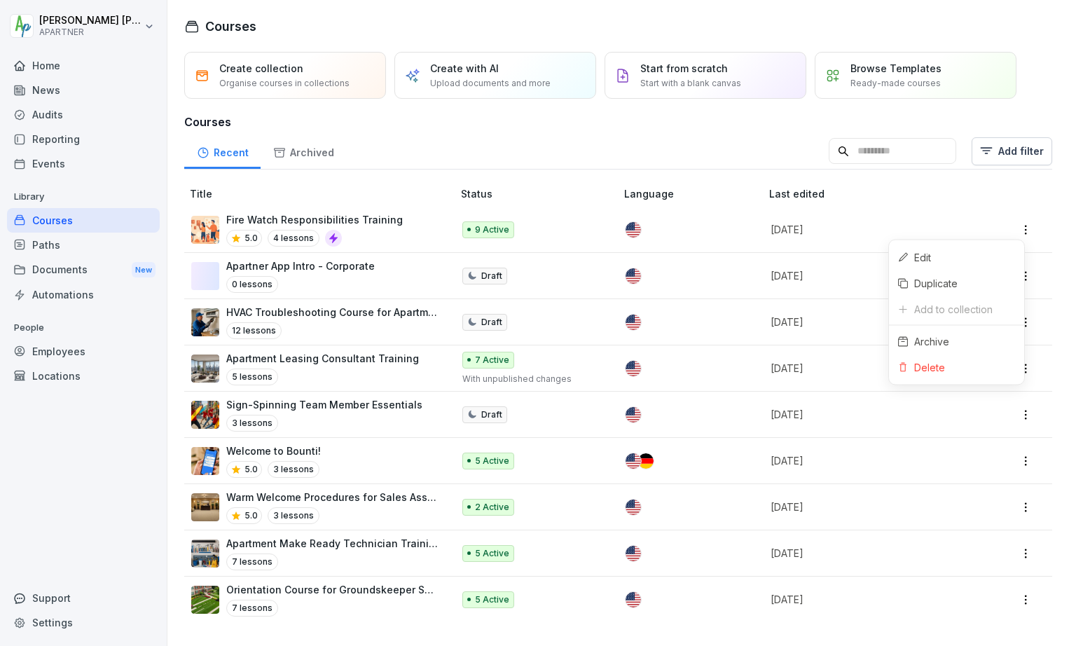
click at [1016, 231] on html "[PERSON_NAME] APARTNER Home News Audits Reporting Events Library Courses Paths …" at bounding box center [534, 323] width 1069 height 646
click at [759, 228] on html "[PERSON_NAME] APARTNER Home News Audits Reporting Events Library Courses Paths …" at bounding box center [534, 323] width 1069 height 646
click at [705, 229] on div at bounding box center [686, 229] width 121 height 15
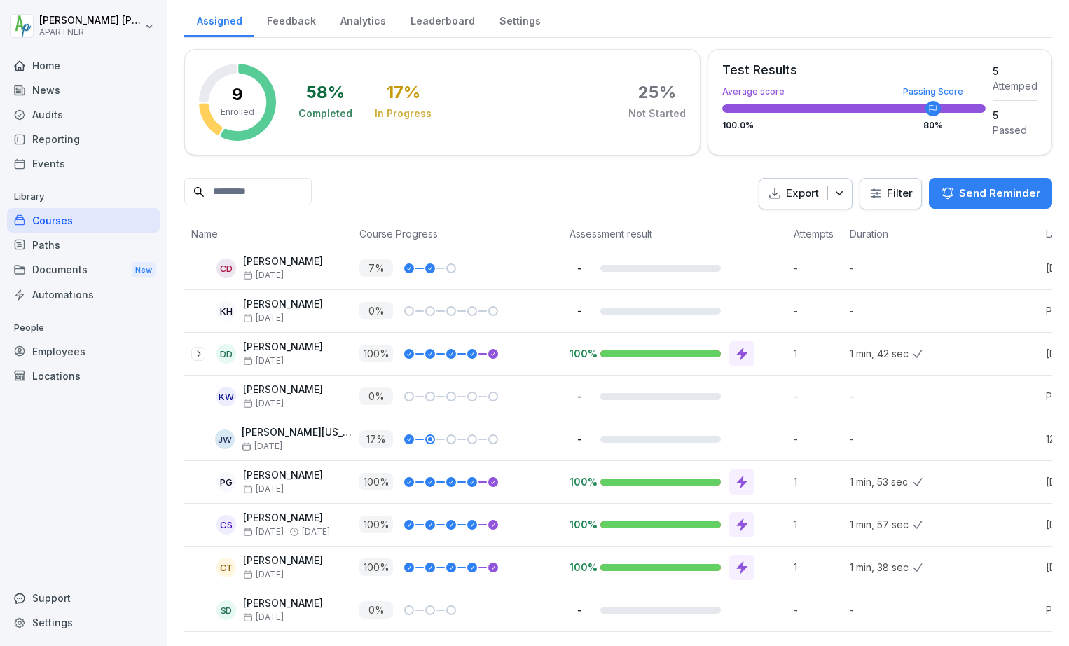
scroll to position [195, 0]
click at [513, 430] on div "17 %" at bounding box center [460, 439] width 203 height 18
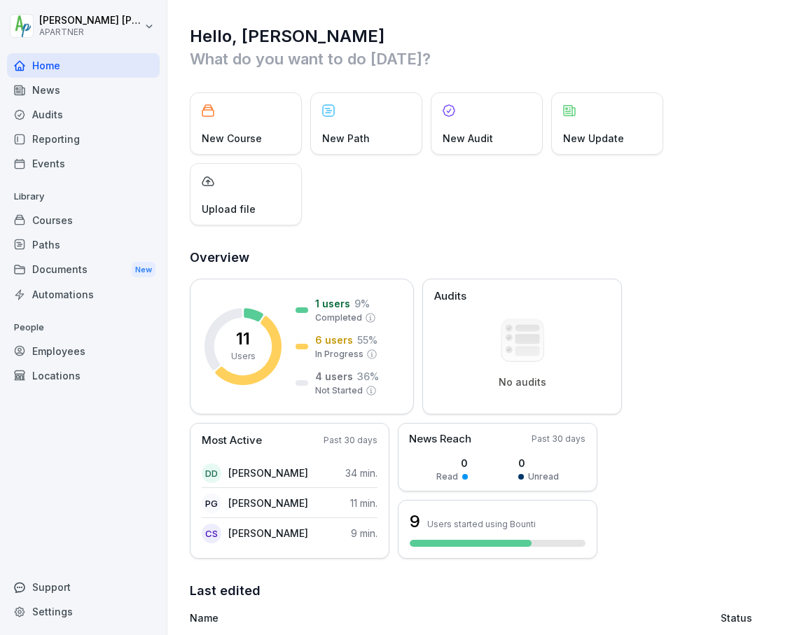
click at [46, 219] on div "Courses" at bounding box center [83, 220] width 153 height 25
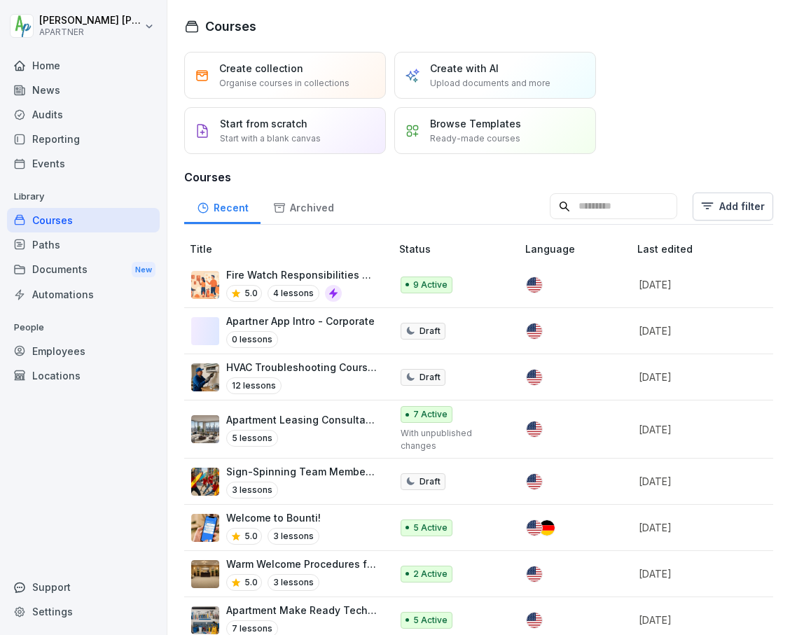
click at [303, 272] on p "Fire Watch Responsibilities Training" at bounding box center [301, 275] width 151 height 15
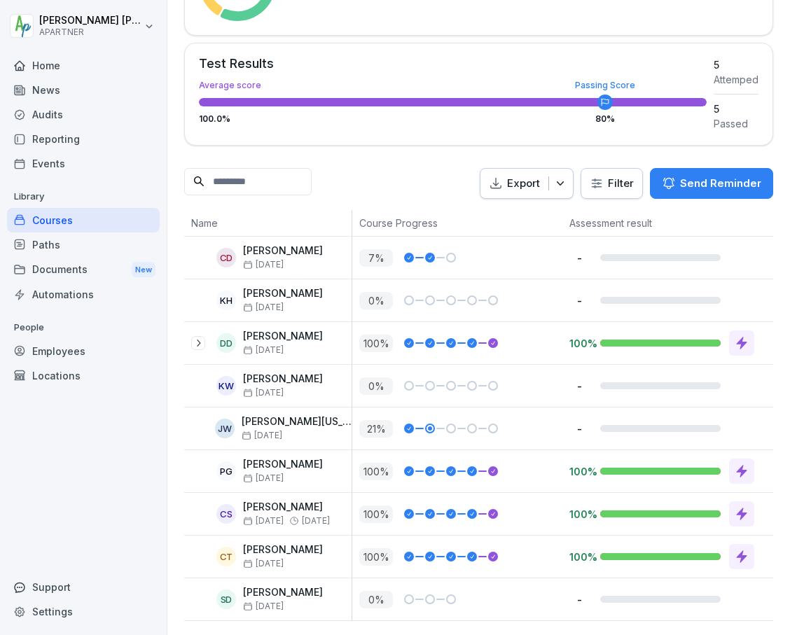
scroll to position [320, 0]
